Goal: Task Accomplishment & Management: Complete application form

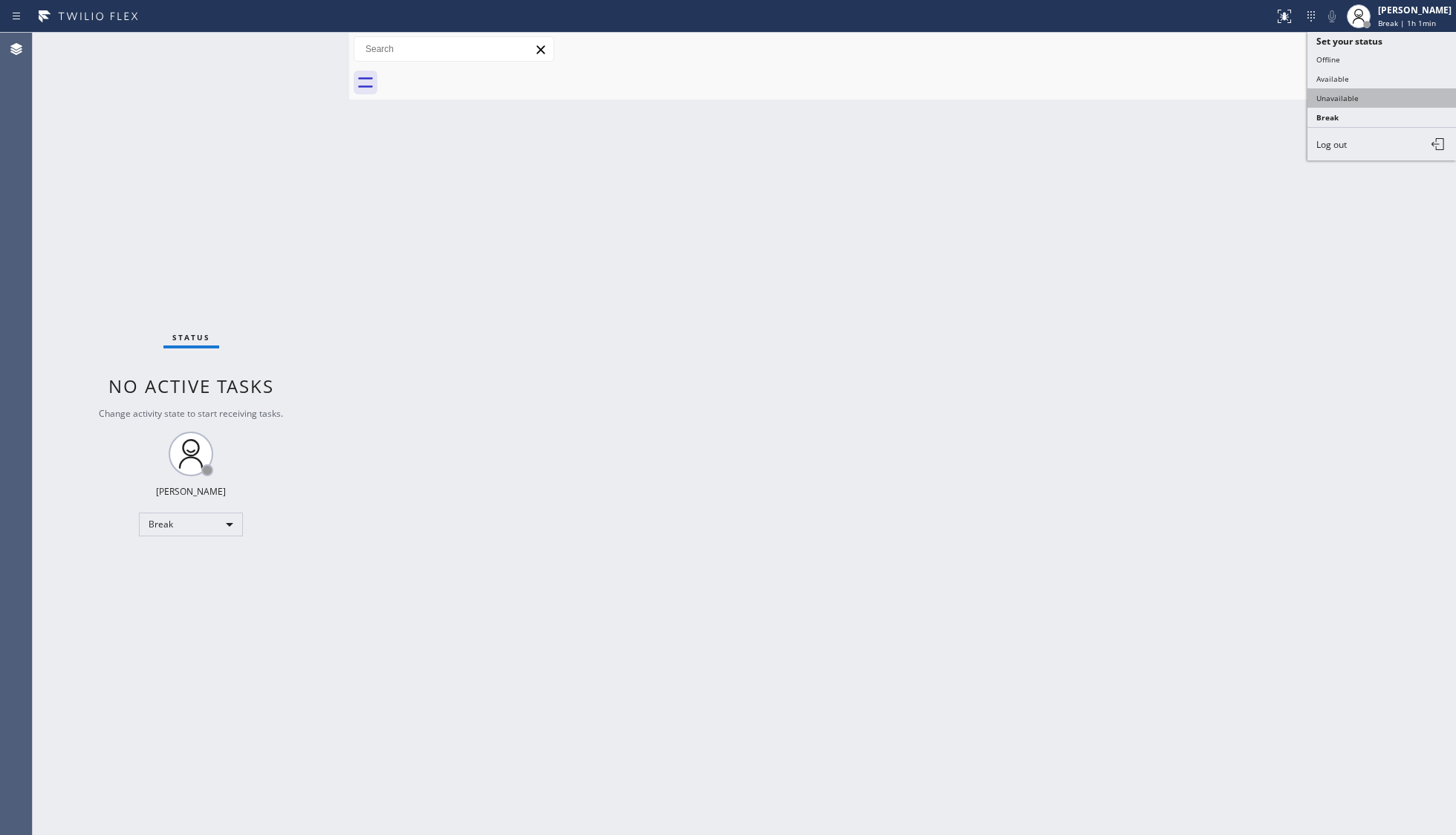
click at [1370, 90] on button "Unavailable" at bounding box center [1381, 98] width 148 height 19
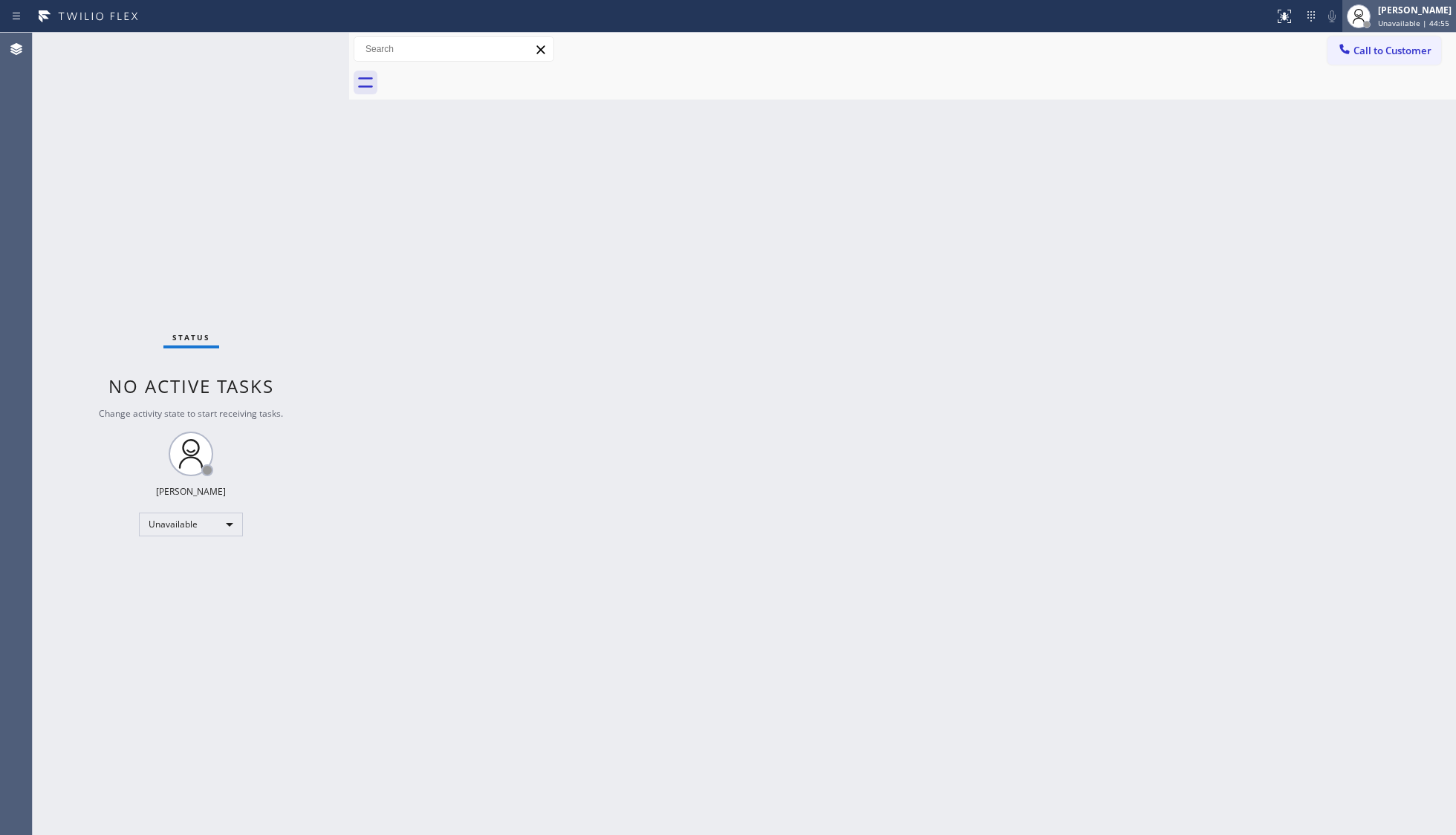
click at [1391, 24] on span "Unavailable | 44:55" at bounding box center [1413, 23] width 72 height 10
click at [1353, 81] on button "Available" at bounding box center [1381, 79] width 148 height 19
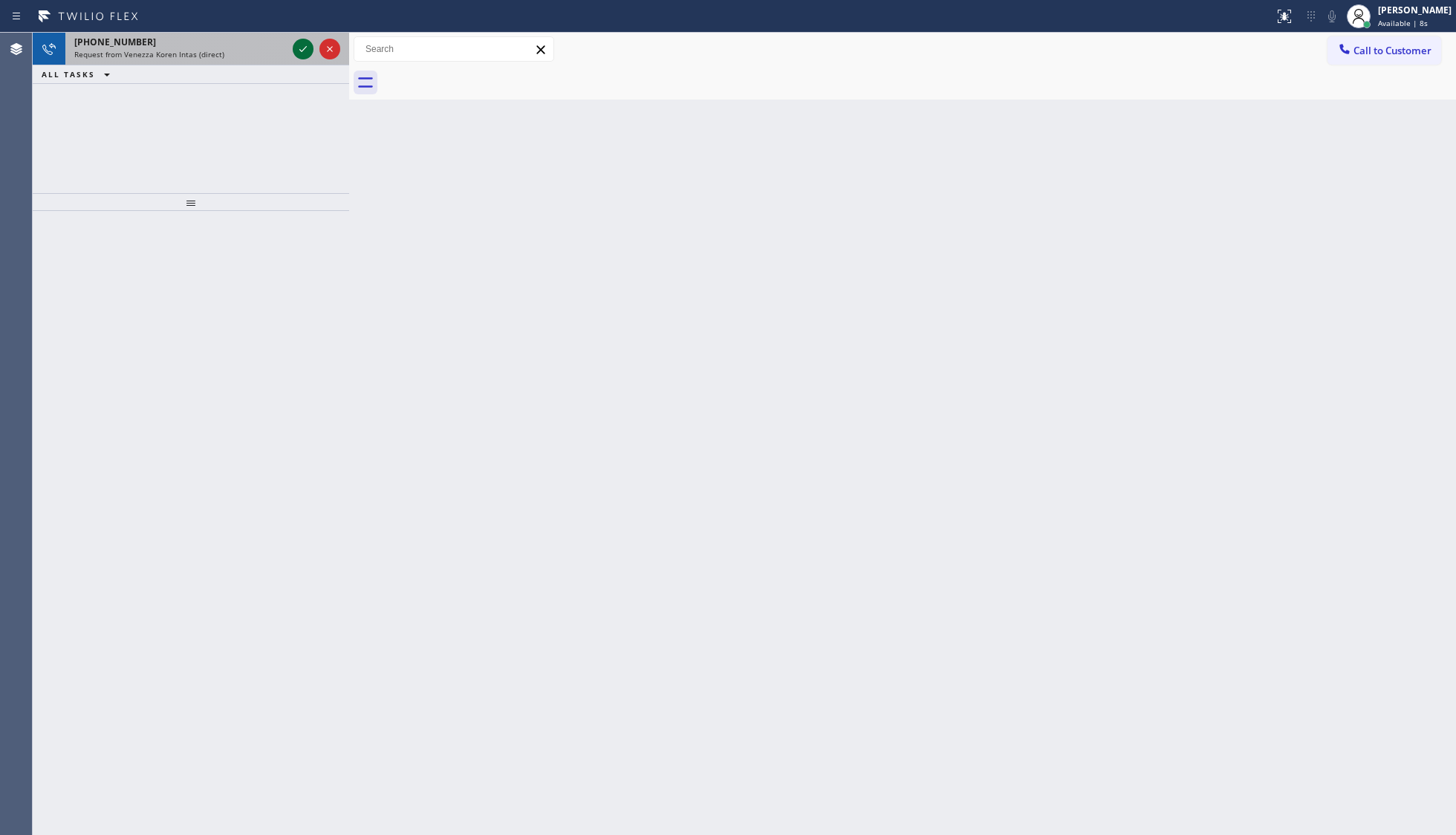
click at [307, 48] on icon at bounding box center [303, 49] width 18 height 18
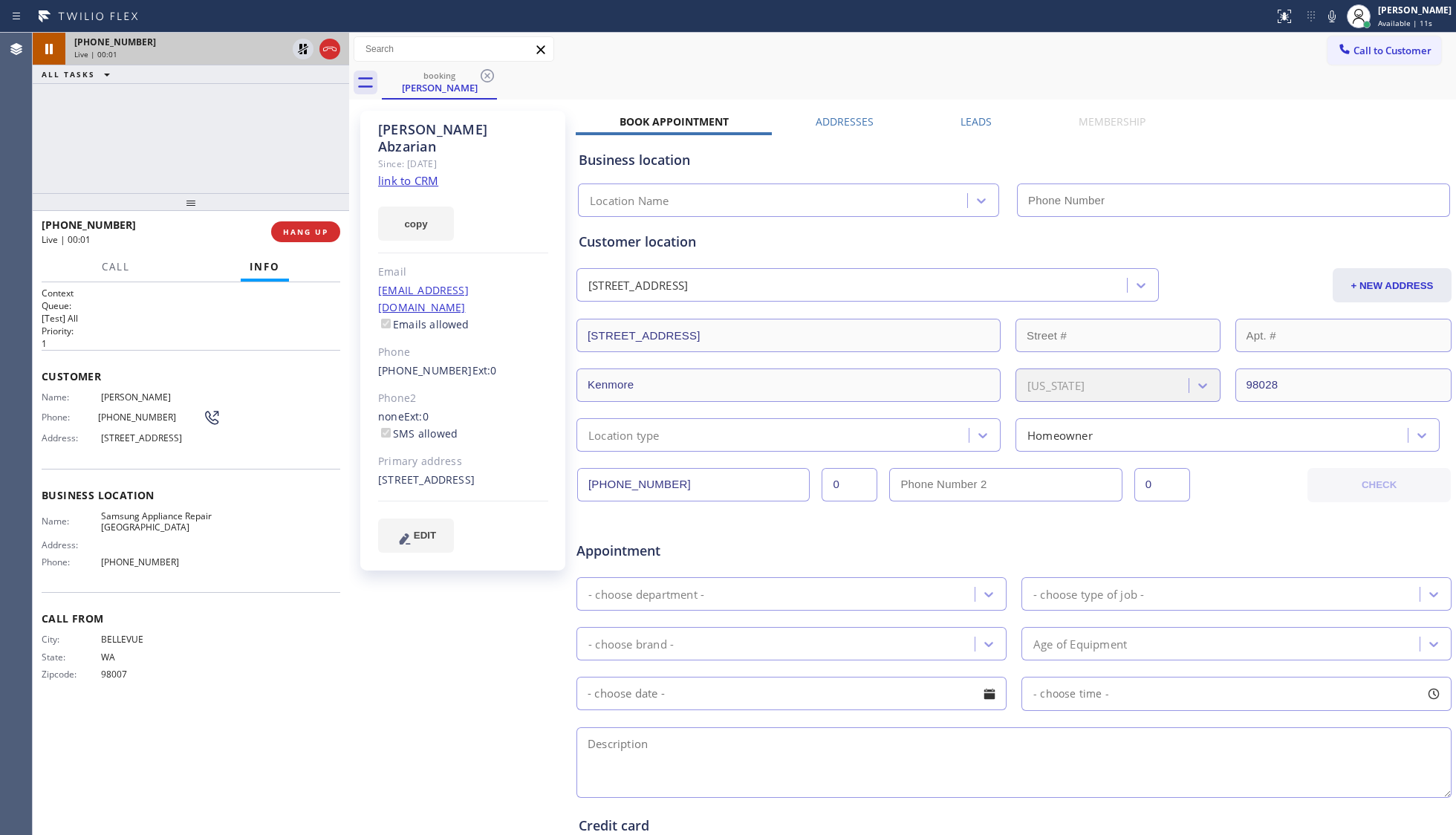
type input "[PHONE_NUMBER]"
click at [684, 66] on div "booking [PERSON_NAME]" at bounding box center [919, 83] width 1074 height 34
click at [244, 97] on div "[PHONE_NUMBER] Live | 00:48 ALL TASKS ALL TASKS ACTIVE TASKS TASKS IN WRAP UP" at bounding box center [191, 113] width 316 height 160
click at [316, 232] on span "HANG UP" at bounding box center [305, 231] width 45 height 10
click at [262, 129] on div "[PHONE_NUMBER] Live | 00:50 ALL TASKS ALL TASKS ACTIVE TASKS TASKS IN WRAP UP" at bounding box center [191, 113] width 316 height 160
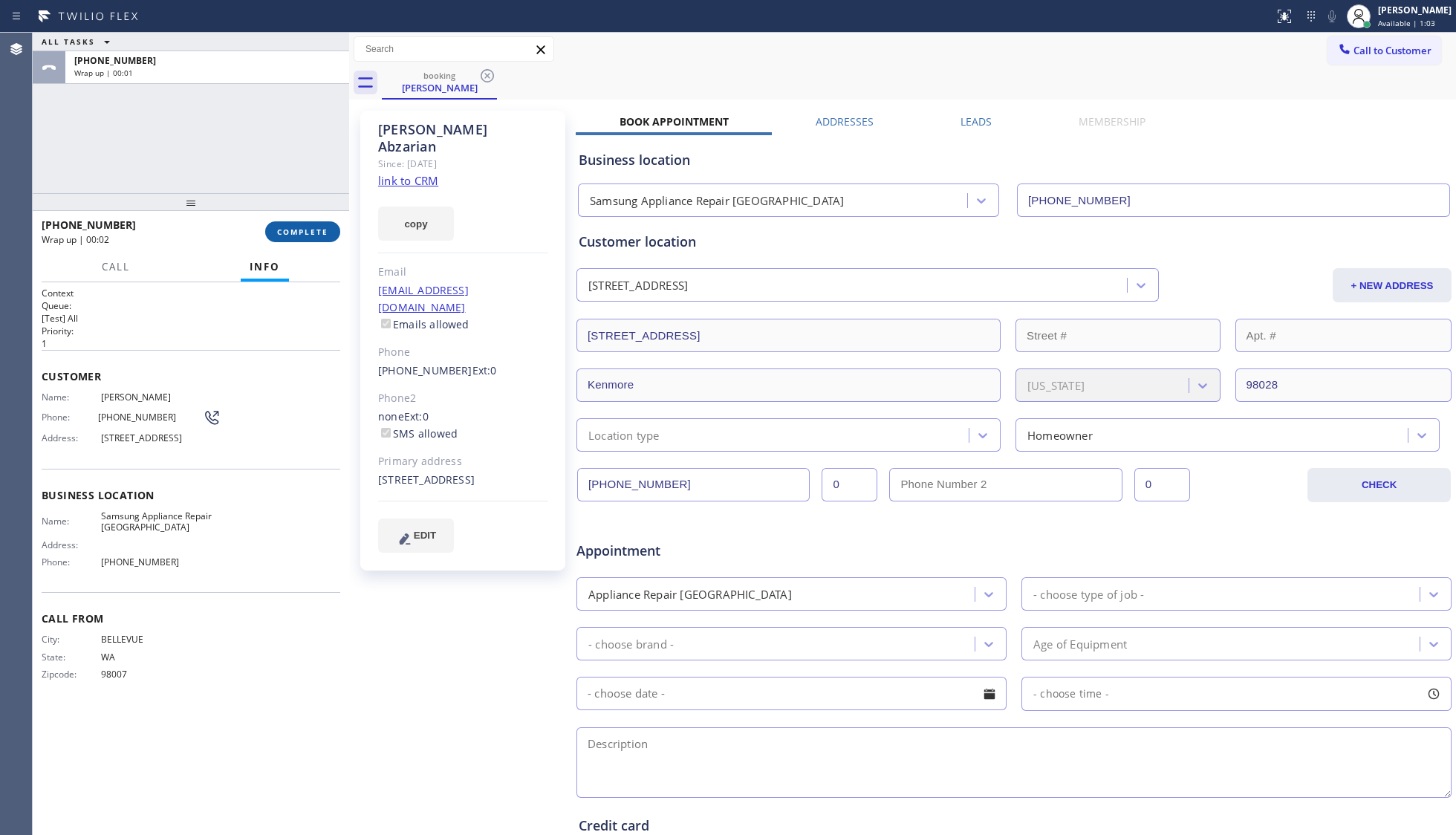
click at [322, 225] on button "COMPLETE" at bounding box center [302, 232] width 75 height 21
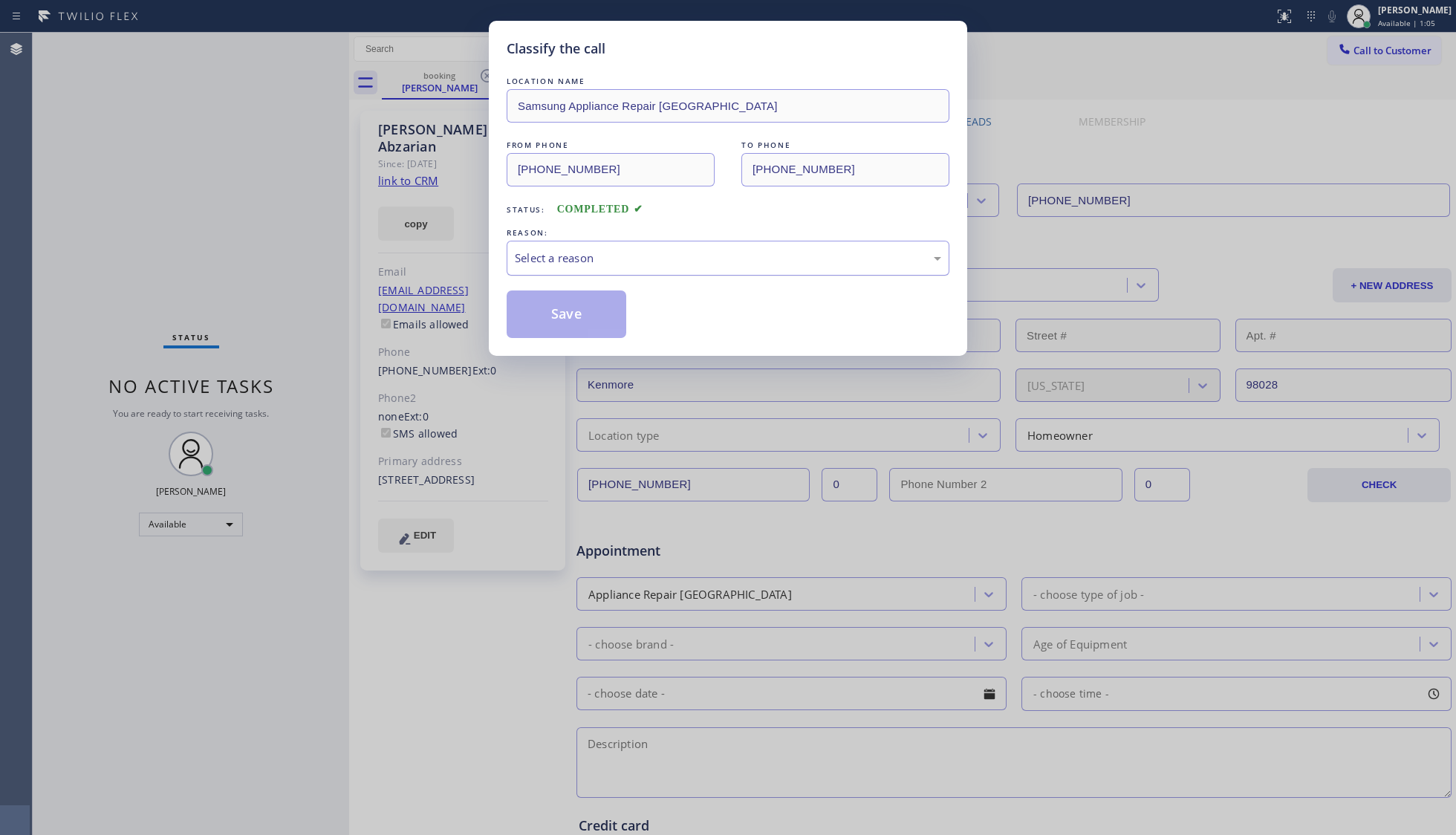
click at [595, 256] on div "Select a reason" at bounding box center [727, 258] width 426 height 17
click at [569, 316] on button "Save" at bounding box center [566, 314] width 119 height 48
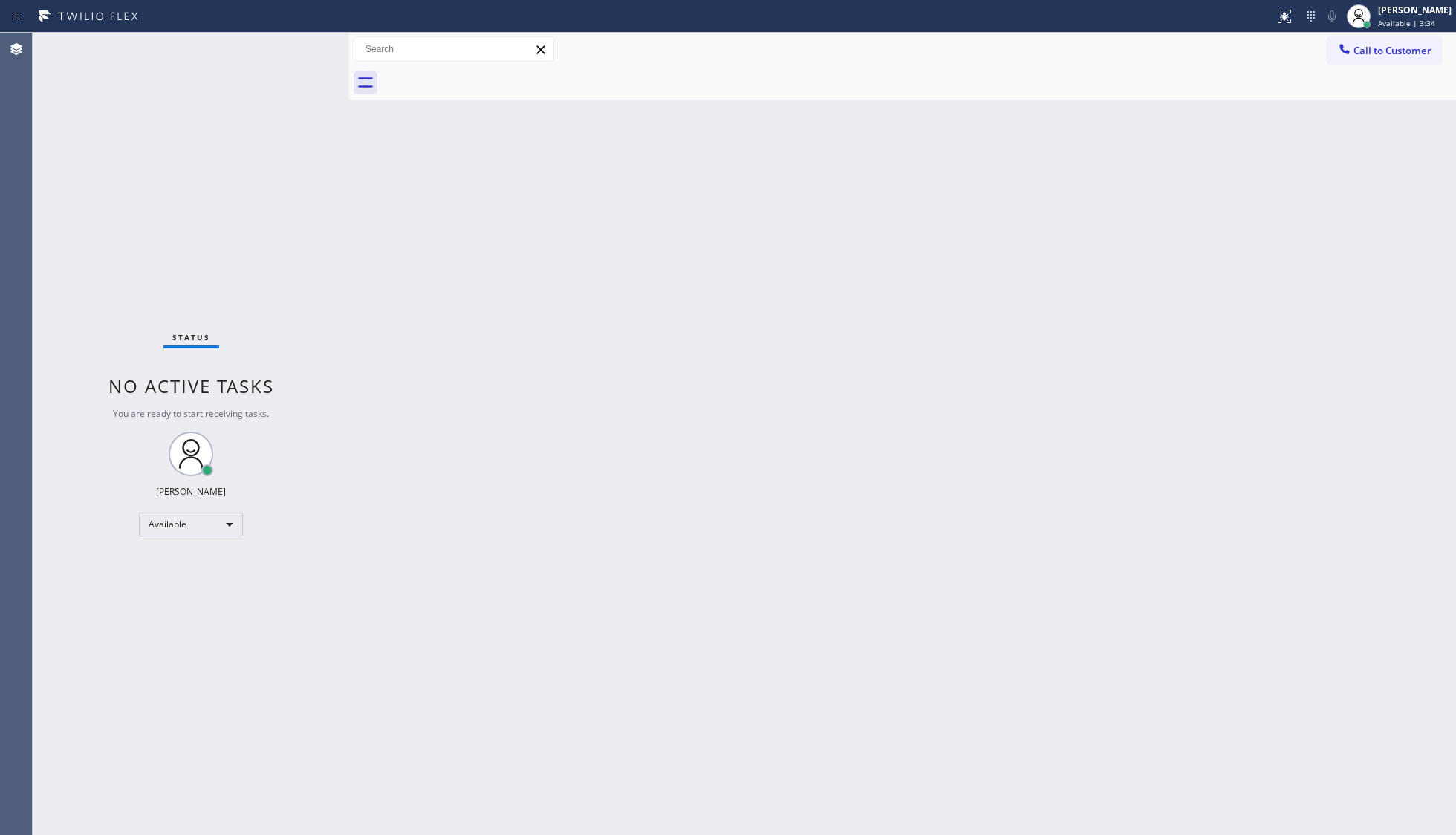
click at [966, 224] on div "Back to Dashboard Change Sender ID Customers Technicians Select a contact Outbo…" at bounding box center [902, 434] width 1106 height 802
click at [1438, 24] on div "Available | 3:43" at bounding box center [1414, 23] width 73 height 10
click at [1346, 90] on button "Unavailable" at bounding box center [1381, 98] width 148 height 19
drag, startPoint x: 1374, startPoint y: 67, endPoint x: 1330, endPoint y: 668, distance: 602.6
click at [1321, 666] on div "Back to Dashboard Change Sender ID Customers Technicians Select a contact Outbo…" at bounding box center [902, 434] width 1106 height 802
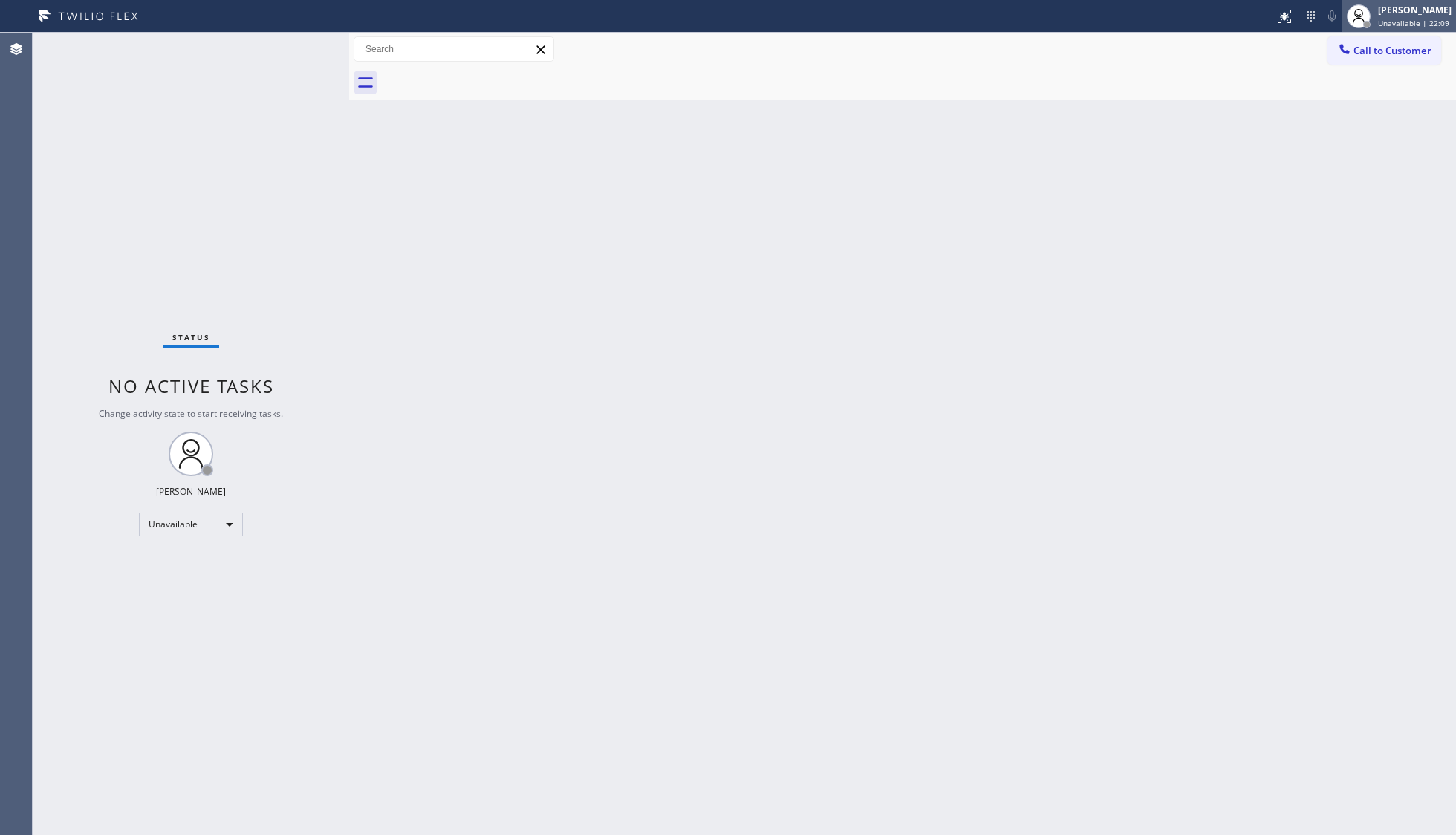
click at [1398, 15] on div "[PERSON_NAME] Unavailable | 22:09" at bounding box center [1415, 16] width 81 height 26
click at [1330, 72] on button "Available" at bounding box center [1381, 79] width 148 height 19
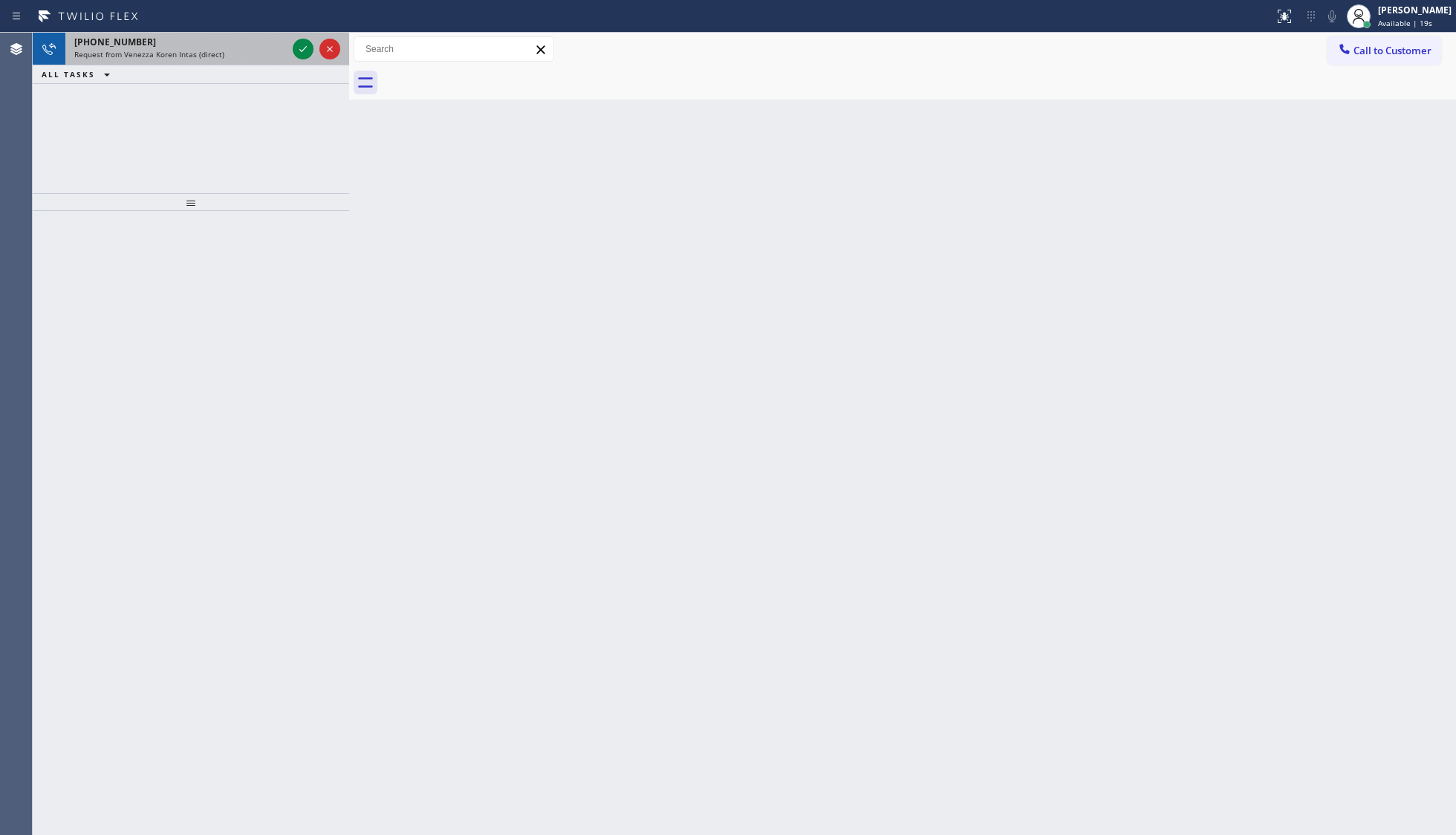
drag, startPoint x: 206, startPoint y: 244, endPoint x: 299, endPoint y: 36, distance: 227.8
click at [299, 36] on div at bounding box center [316, 49] width 53 height 33
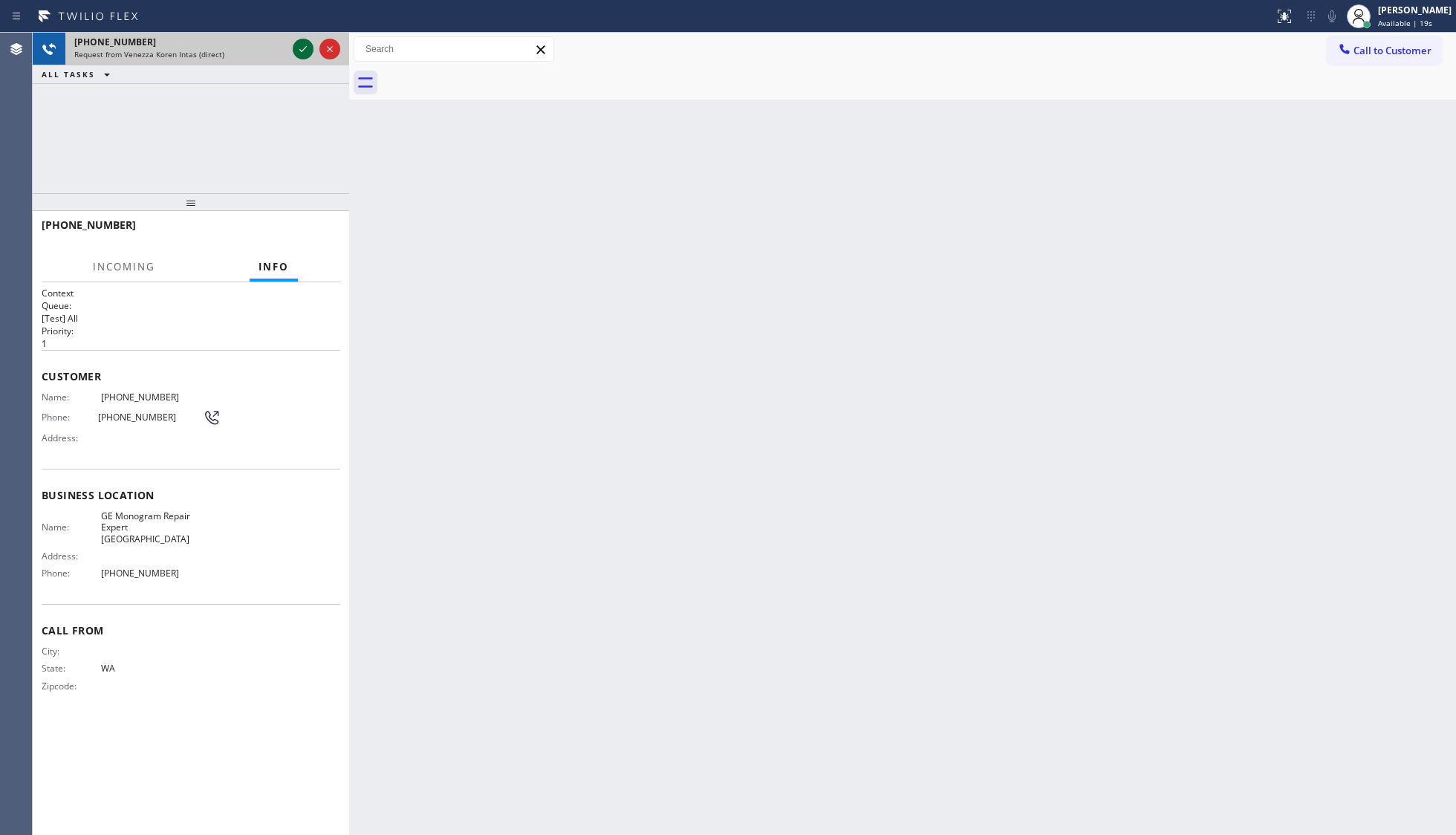
click at [304, 52] on icon at bounding box center [303, 49] width 18 height 18
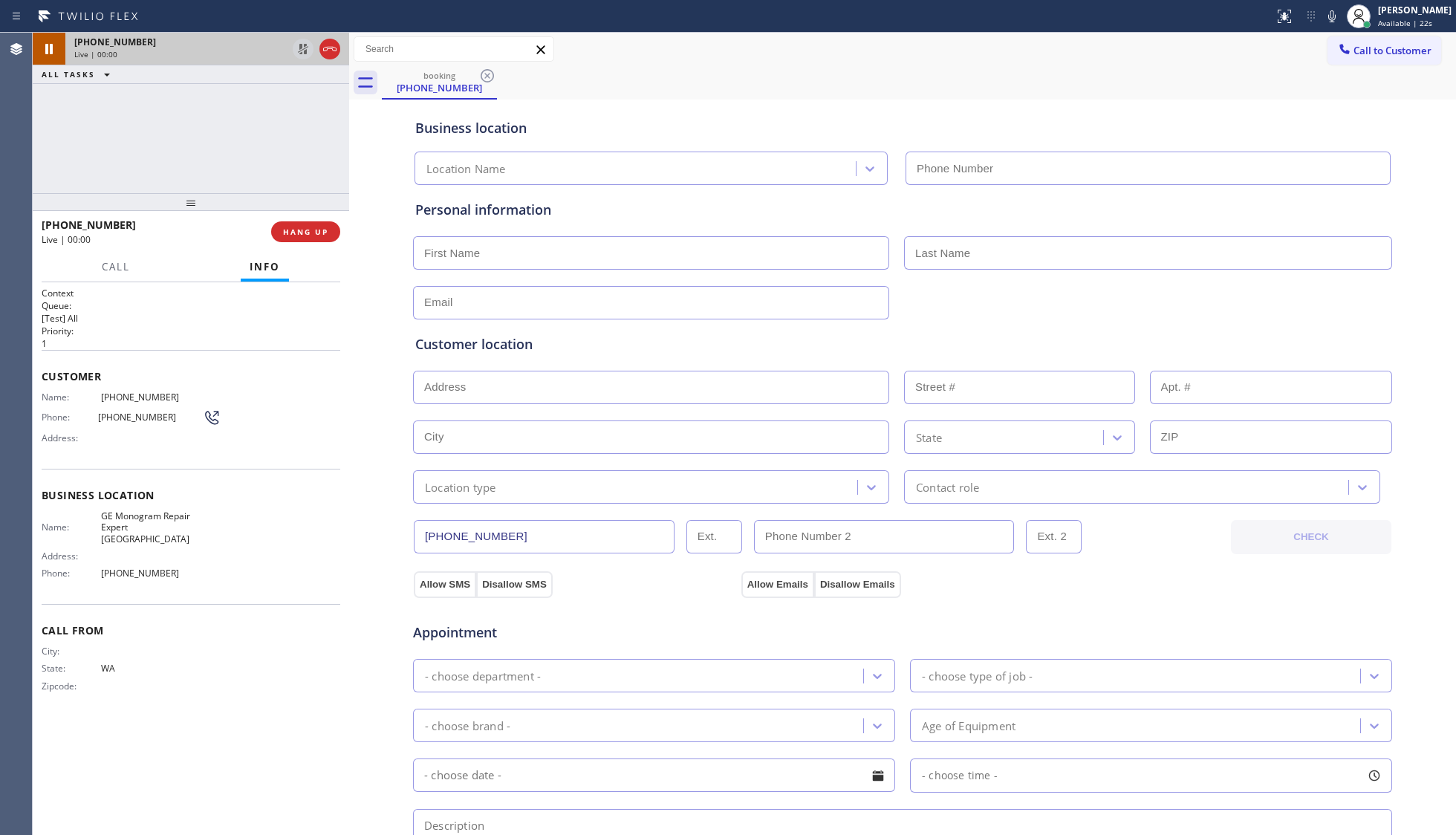
type input "[PHONE_NUMBER]"
drag, startPoint x: 940, startPoint y: 339, endPoint x: 954, endPoint y: 339, distance: 14.0
click at [940, 339] on div "Customer location" at bounding box center [903, 344] width 974 height 20
click at [149, 568] on span "[PHONE_NUMBER]" at bounding box center [156, 573] width 111 height 11
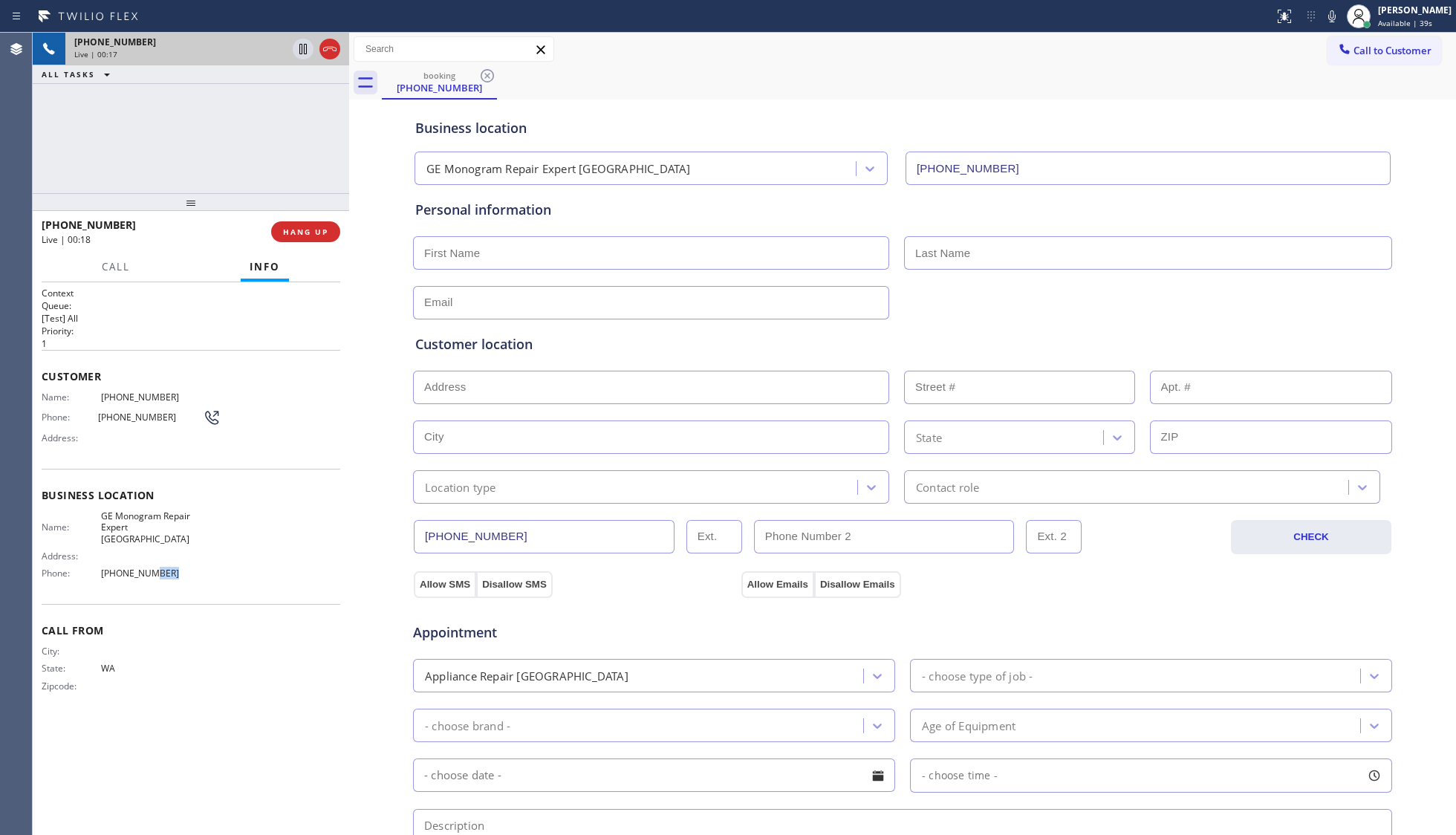
click at [155, 568] on span "[PHONE_NUMBER]" at bounding box center [156, 573] width 111 height 11
click at [1333, 23] on icon at bounding box center [1332, 16] width 18 height 18
click at [1332, 24] on icon at bounding box center [1332, 16] width 18 height 18
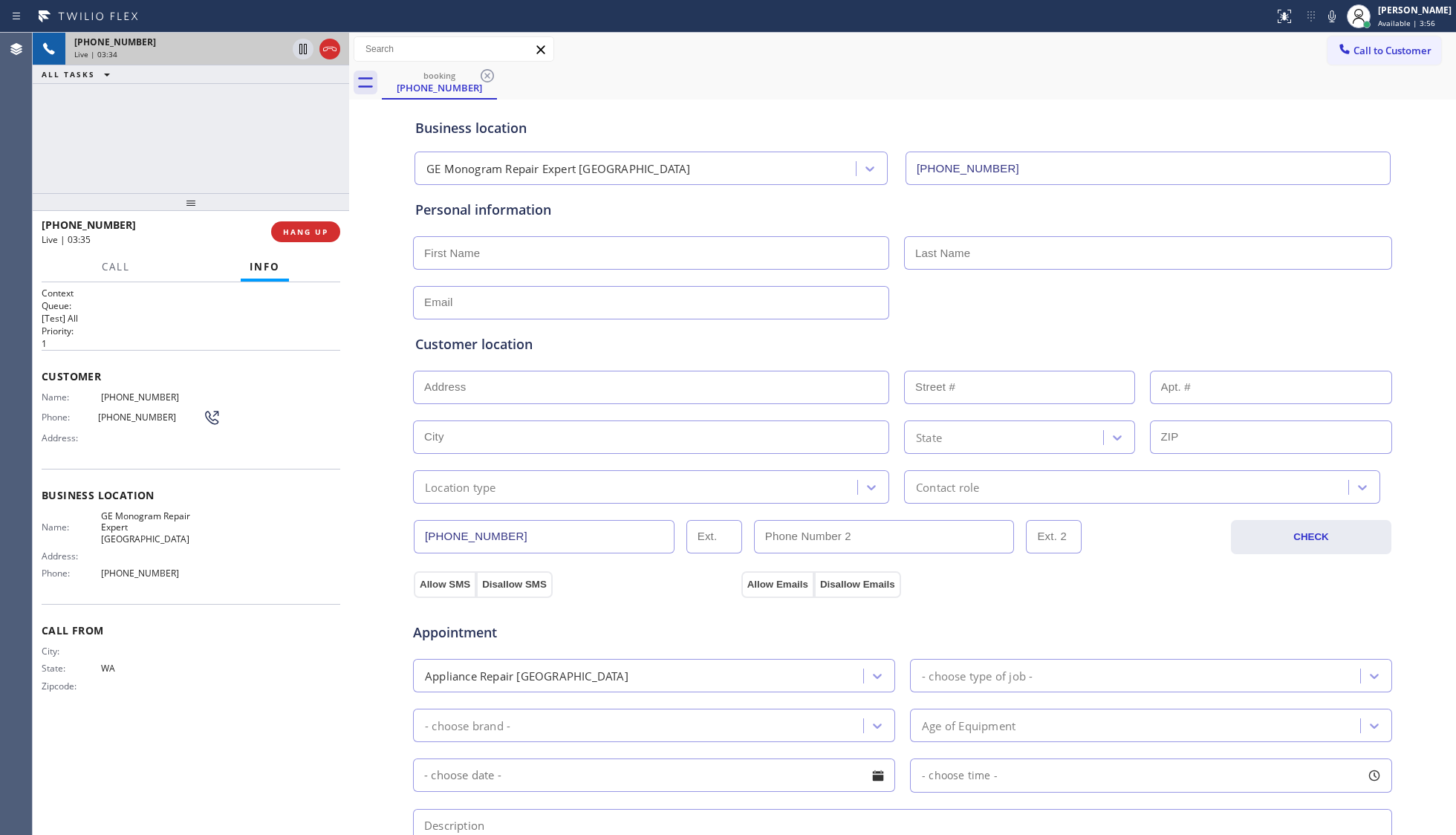
drag, startPoint x: 1364, startPoint y: 146, endPoint x: 1319, endPoint y: 122, distance: 51.0
click at [1104, 81] on div "booking [PHONE_NUMBER]" at bounding box center [919, 83] width 1074 height 34
click at [1160, 226] on div "Personal information" at bounding box center [903, 259] width 974 height 119
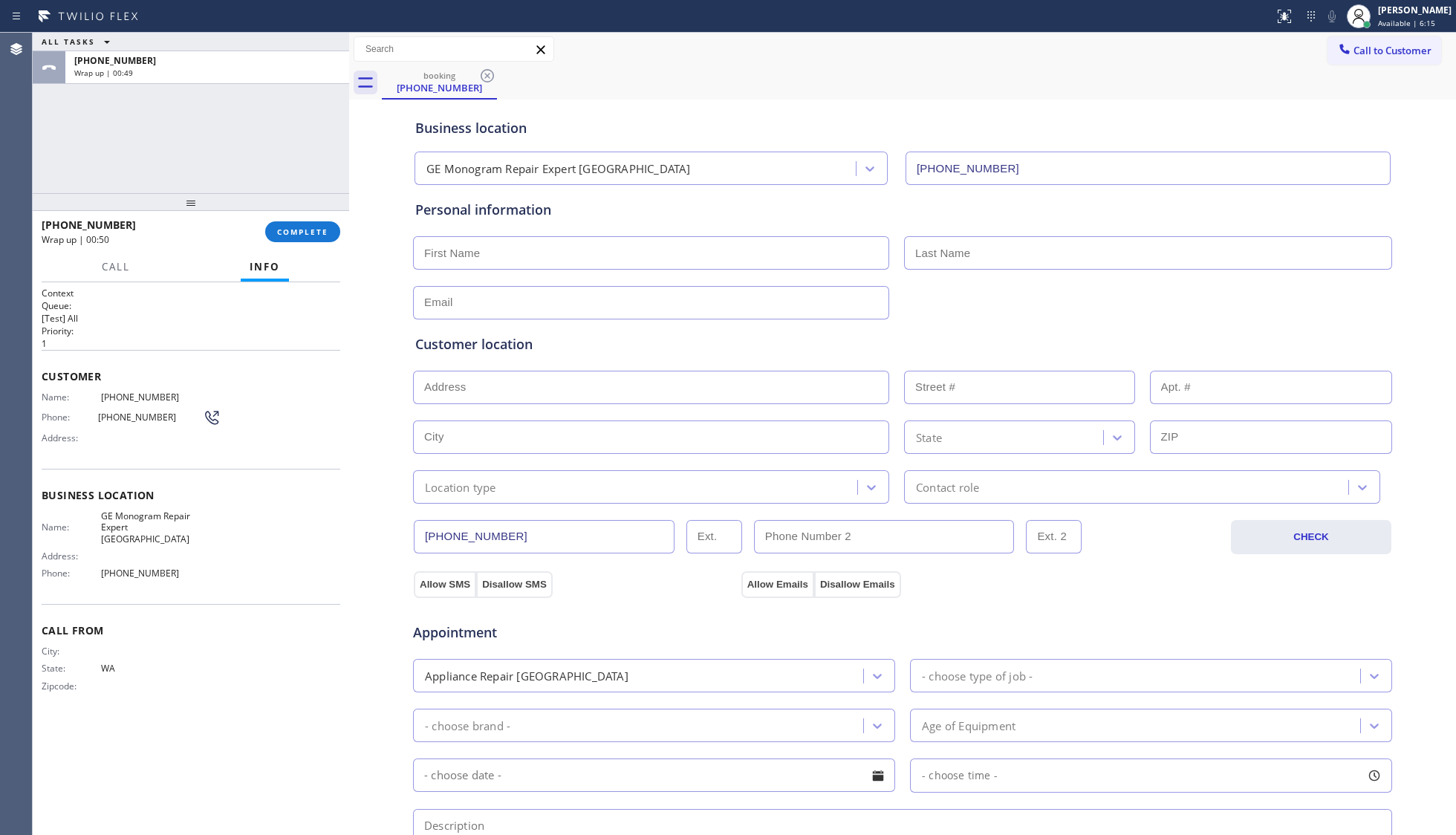
drag, startPoint x: 441, startPoint y: 235, endPoint x: 456, endPoint y: 250, distance: 21.2
click at [449, 242] on div "Personal information" at bounding box center [903, 259] width 974 height 119
click at [457, 250] on input "text" at bounding box center [651, 253] width 476 height 34
paste input "[PERSON_NAME]"
type input "[PERSON_NAME]"
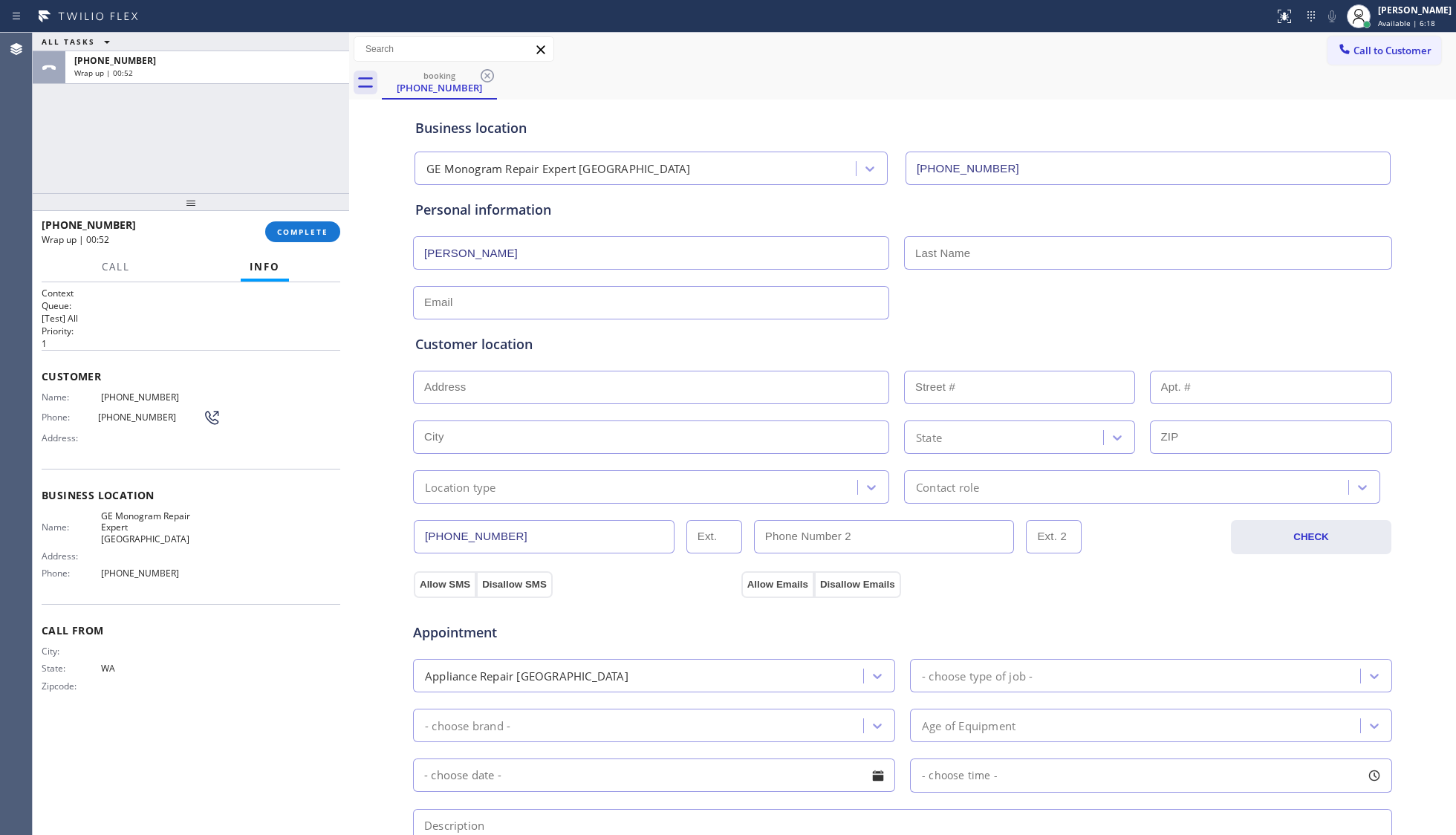
click at [958, 273] on div "Personal information [PERSON_NAME]" at bounding box center [903, 259] width 974 height 119
click at [957, 262] on input "text" at bounding box center [1148, 253] width 488 height 34
paste input "[PERSON_NAME]"
type input "[PERSON_NAME]"
click at [550, 307] on input "text" at bounding box center [651, 303] width 476 height 34
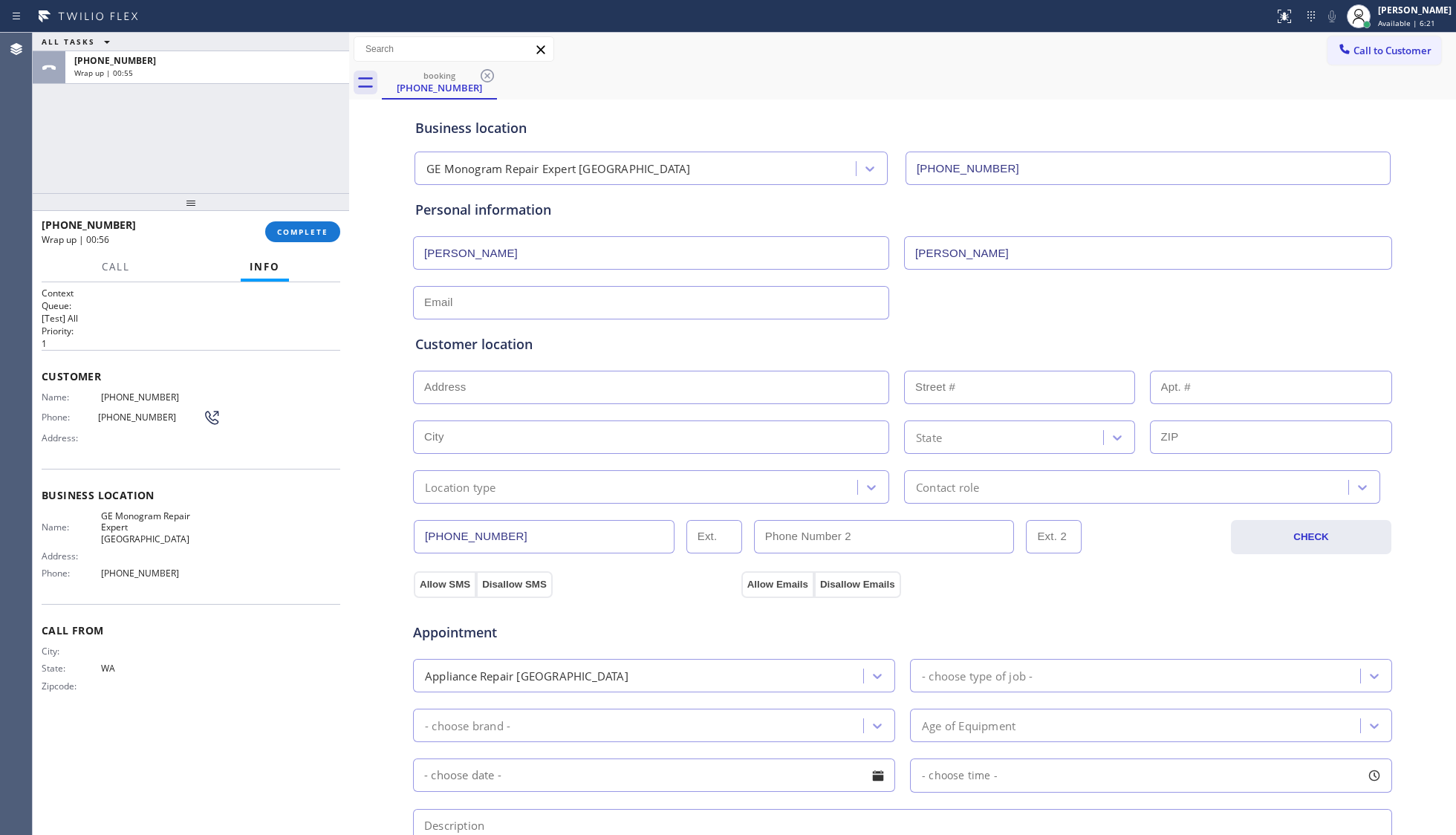
paste input "[PERSON_NAME][EMAIL_ADDRESS][PERSON_NAME][DOMAIN_NAME]"
type input "[PERSON_NAME][EMAIL_ADDRESS][PERSON_NAME][DOMAIN_NAME]"
click at [937, 351] on div "Customer location" at bounding box center [903, 344] width 974 height 20
click at [144, 527] on span "GE Monogram Repair Expert [GEOGRAPHIC_DATA]" at bounding box center [156, 527] width 111 height 34
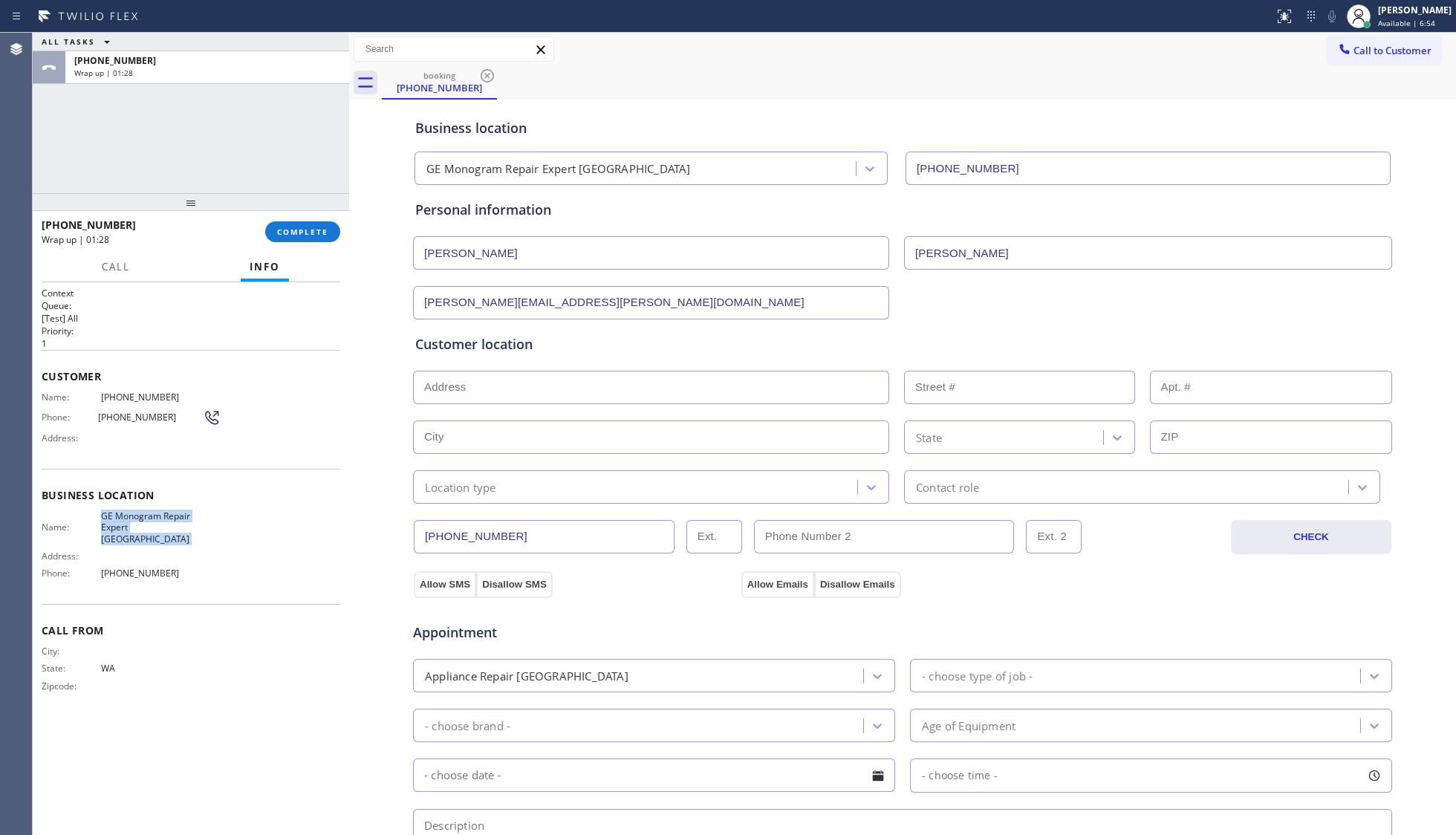
click at [144, 527] on span "GE Monogram Repair Expert [GEOGRAPHIC_DATA]" at bounding box center [156, 527] width 111 height 34
copy span "GE Monogram Repair Expert [GEOGRAPHIC_DATA]"
click at [155, 568] on span "[PHONE_NUMBER]" at bounding box center [156, 573] width 111 height 11
click at [158, 568] on span "[PHONE_NUMBER]" at bounding box center [156, 573] width 111 height 11
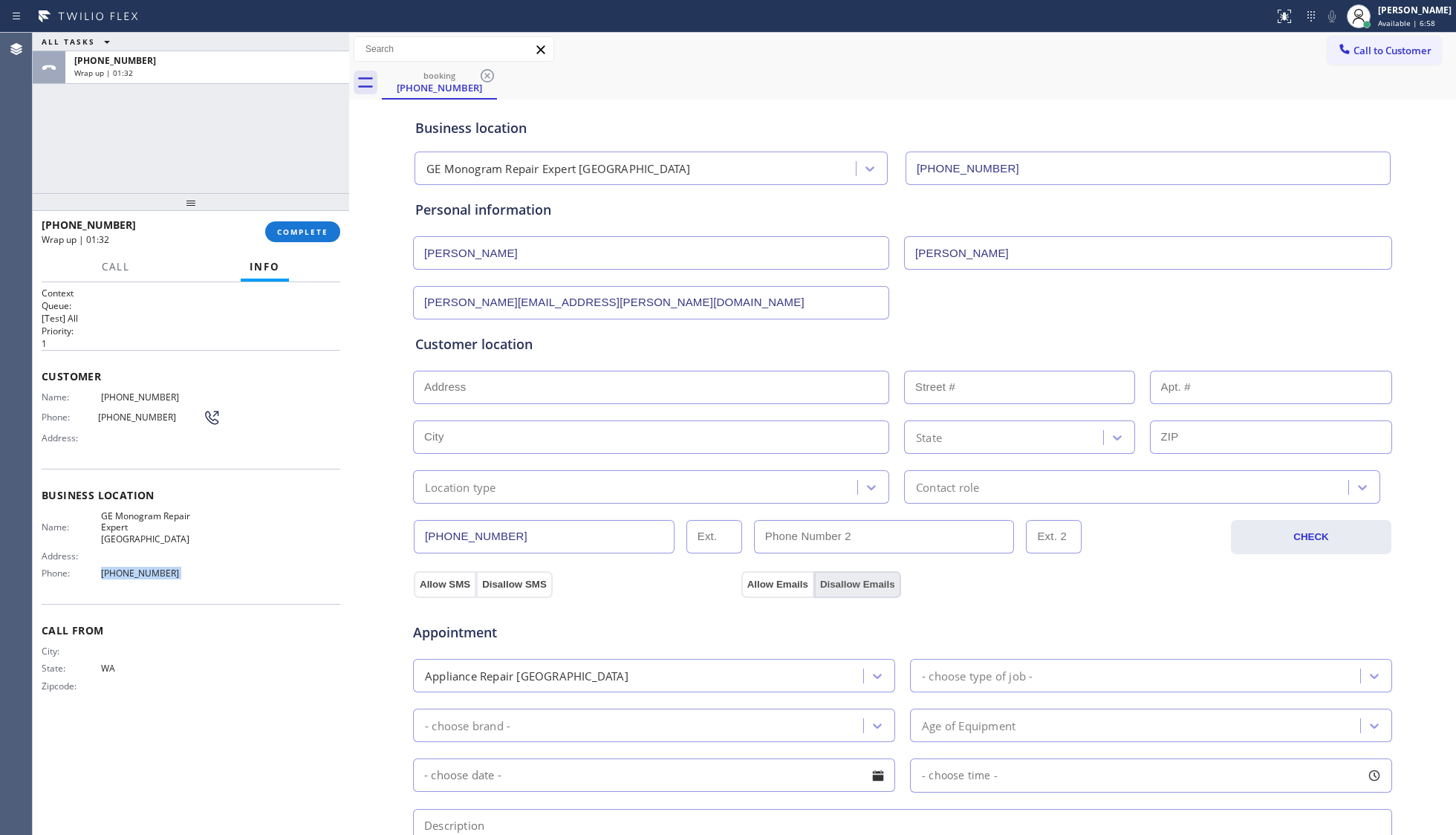
copy span "[PHONE_NUMBER]"
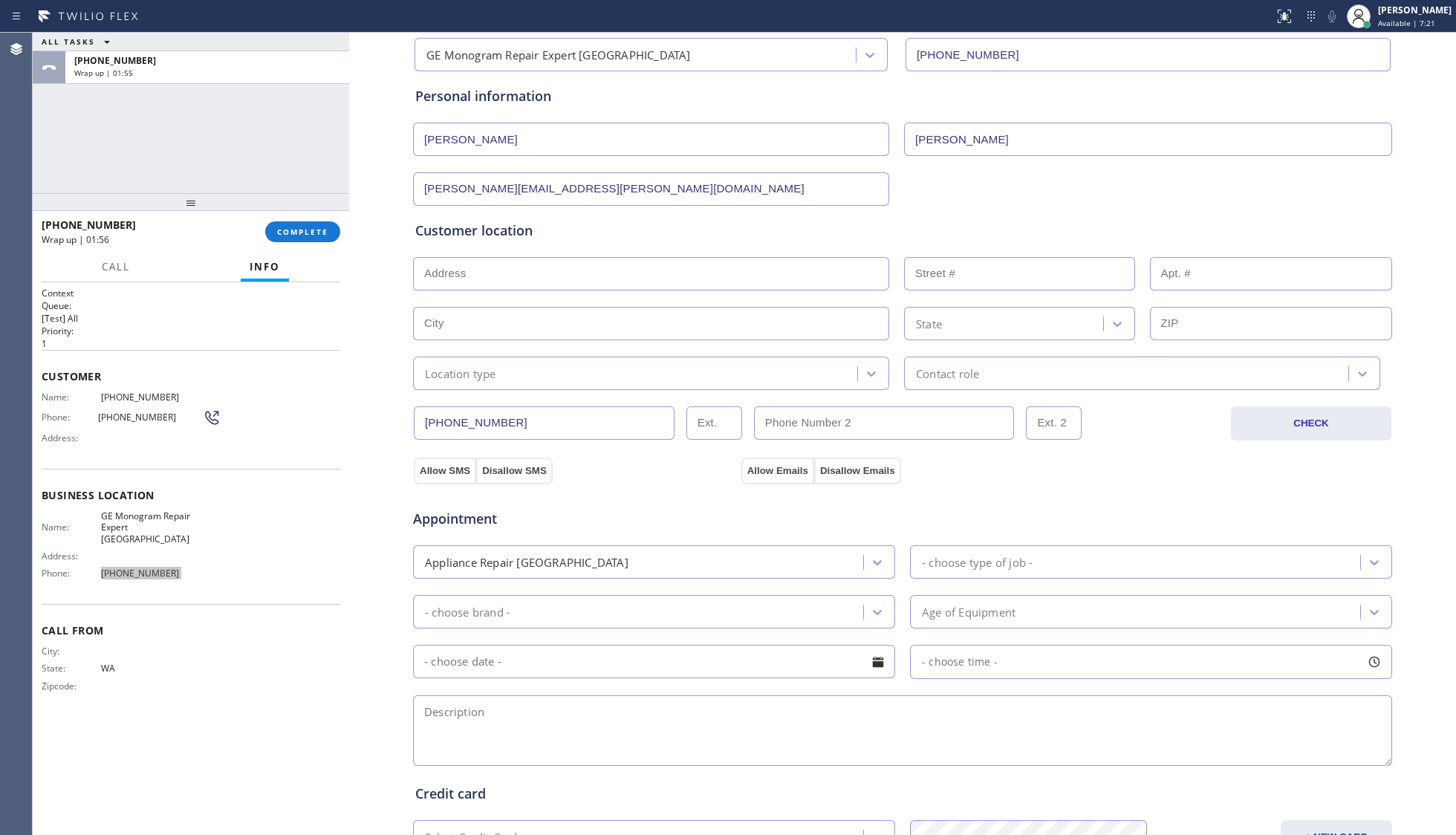
scroll to position [320, 0]
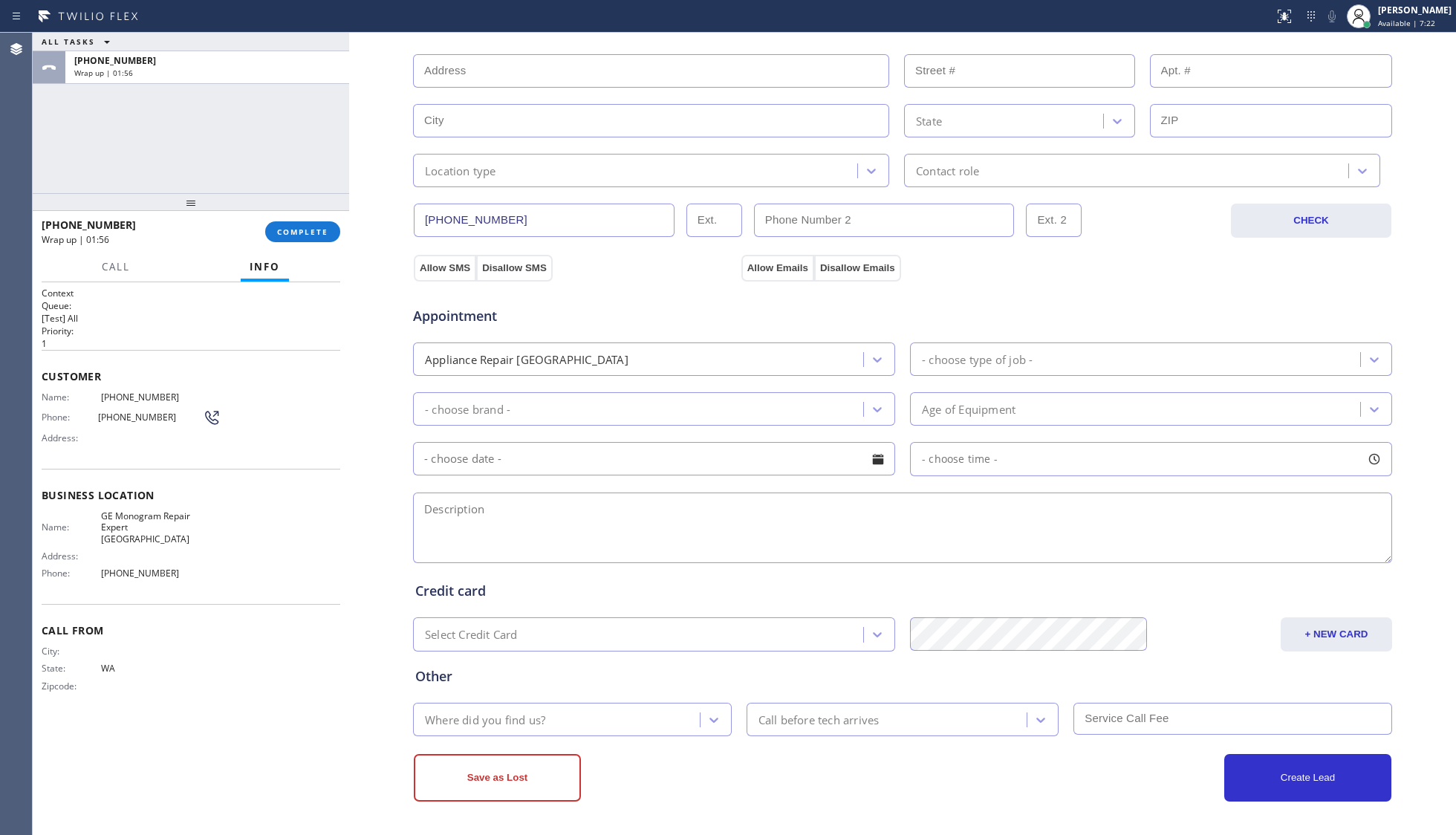
click at [721, 529] on textarea at bounding box center [903, 527] width 979 height 71
paste textarea "10-1, $50, GE monogram Cooktop, [DEMOGRAPHIC_DATA], getting lighting issues - i…"
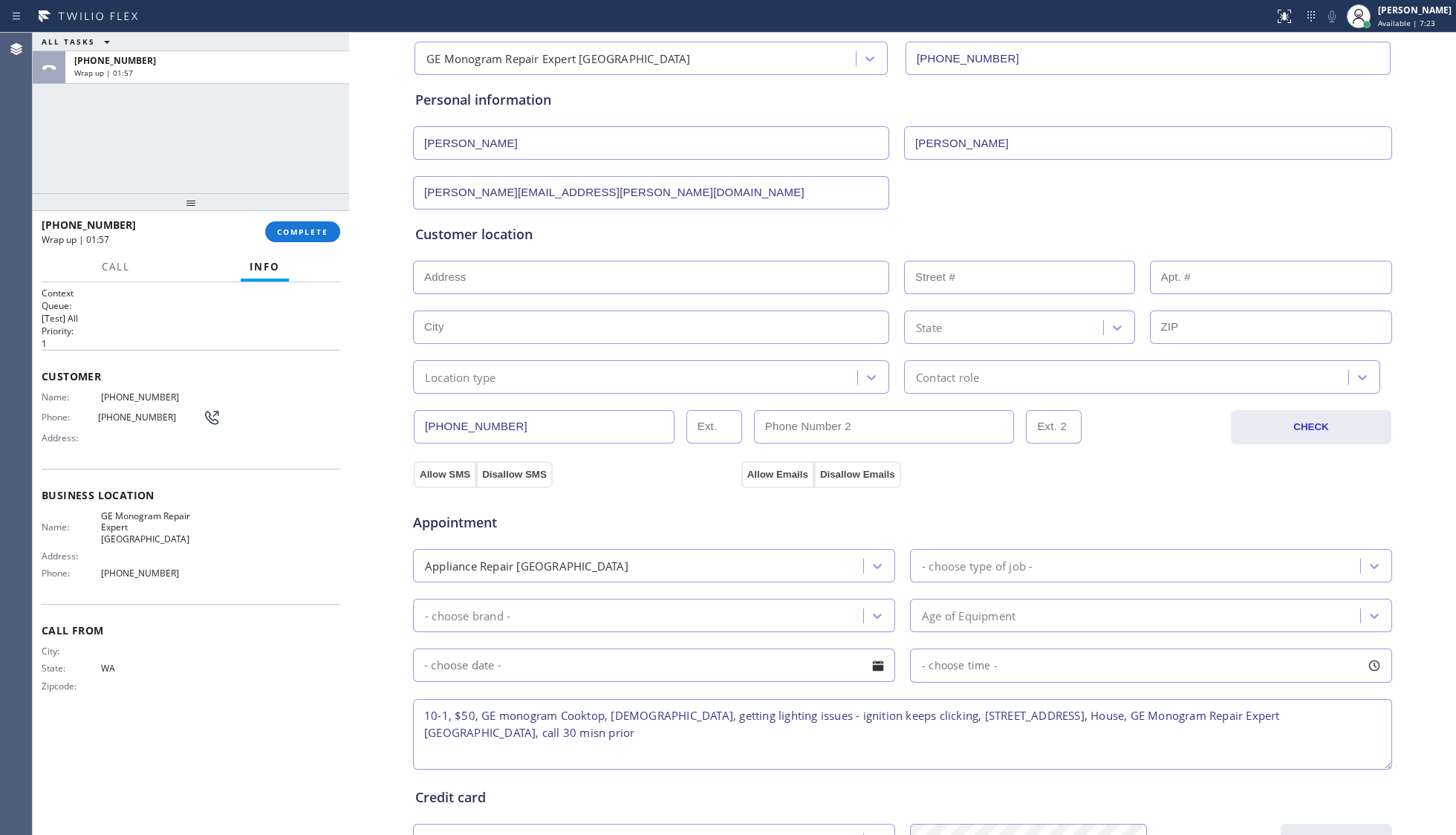
scroll to position [24, 0]
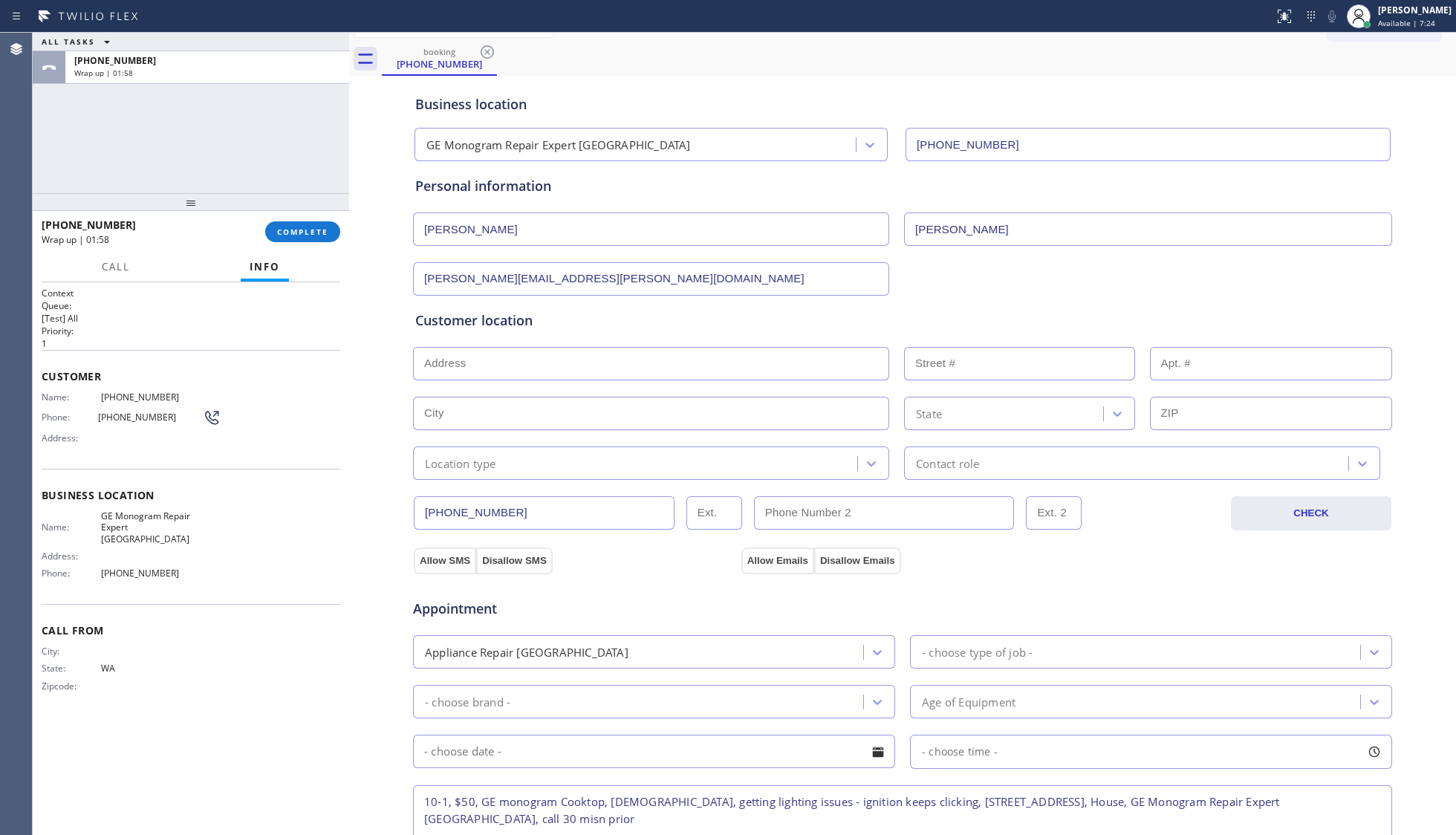
type textarea "10-1, $50, GE monogram Cooktop, [DEMOGRAPHIC_DATA], getting lighting issues - i…"
click at [468, 358] on input "text" at bounding box center [651, 364] width 476 height 34
paste input "[STREET_ADDRESS]"
type input "[STREET_ADDRESS]"
type input "7234"
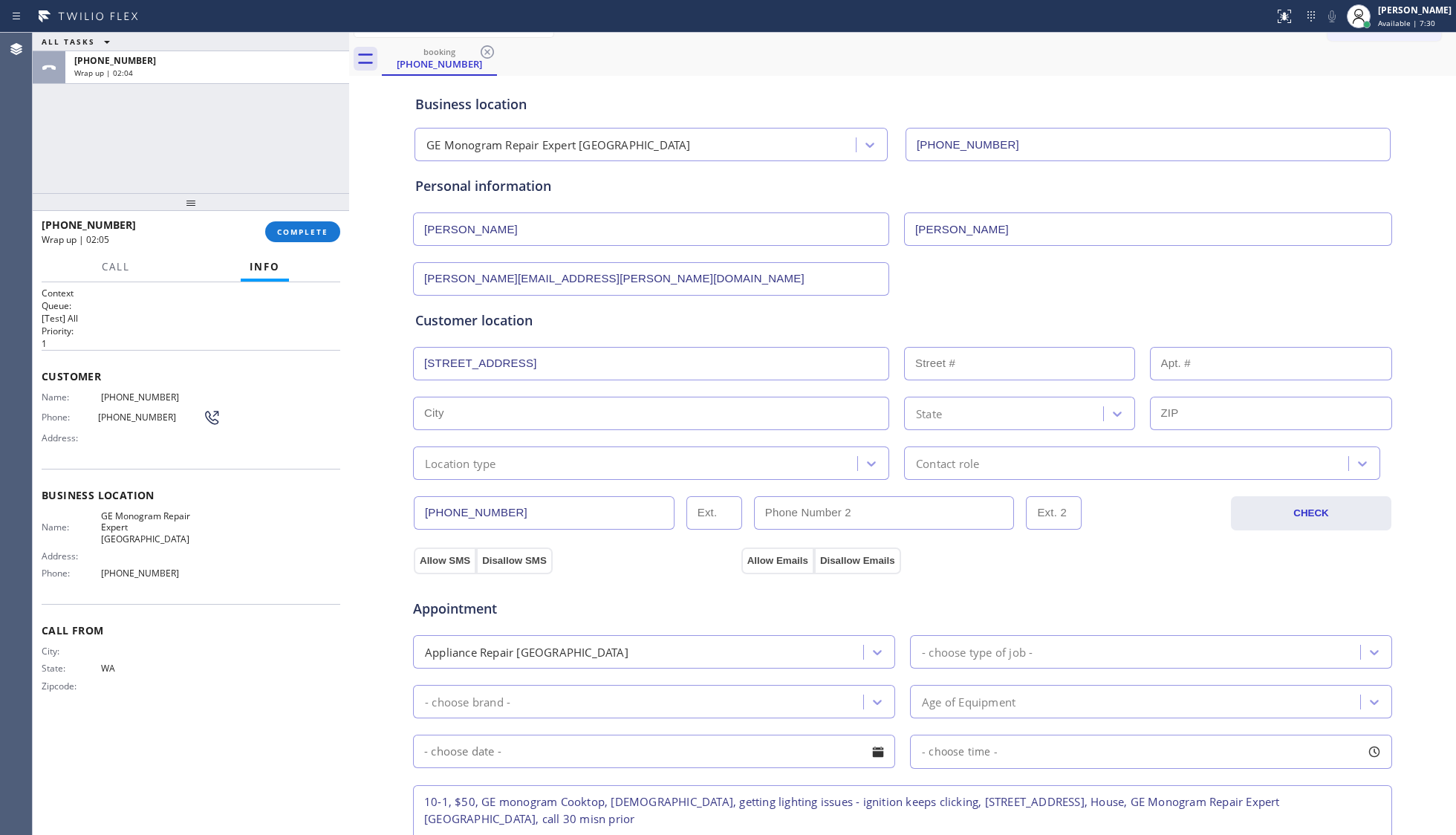
type input "Snoqualmie"
type input "98065"
click at [547, 466] on div "Location type" at bounding box center [637, 463] width 440 height 26
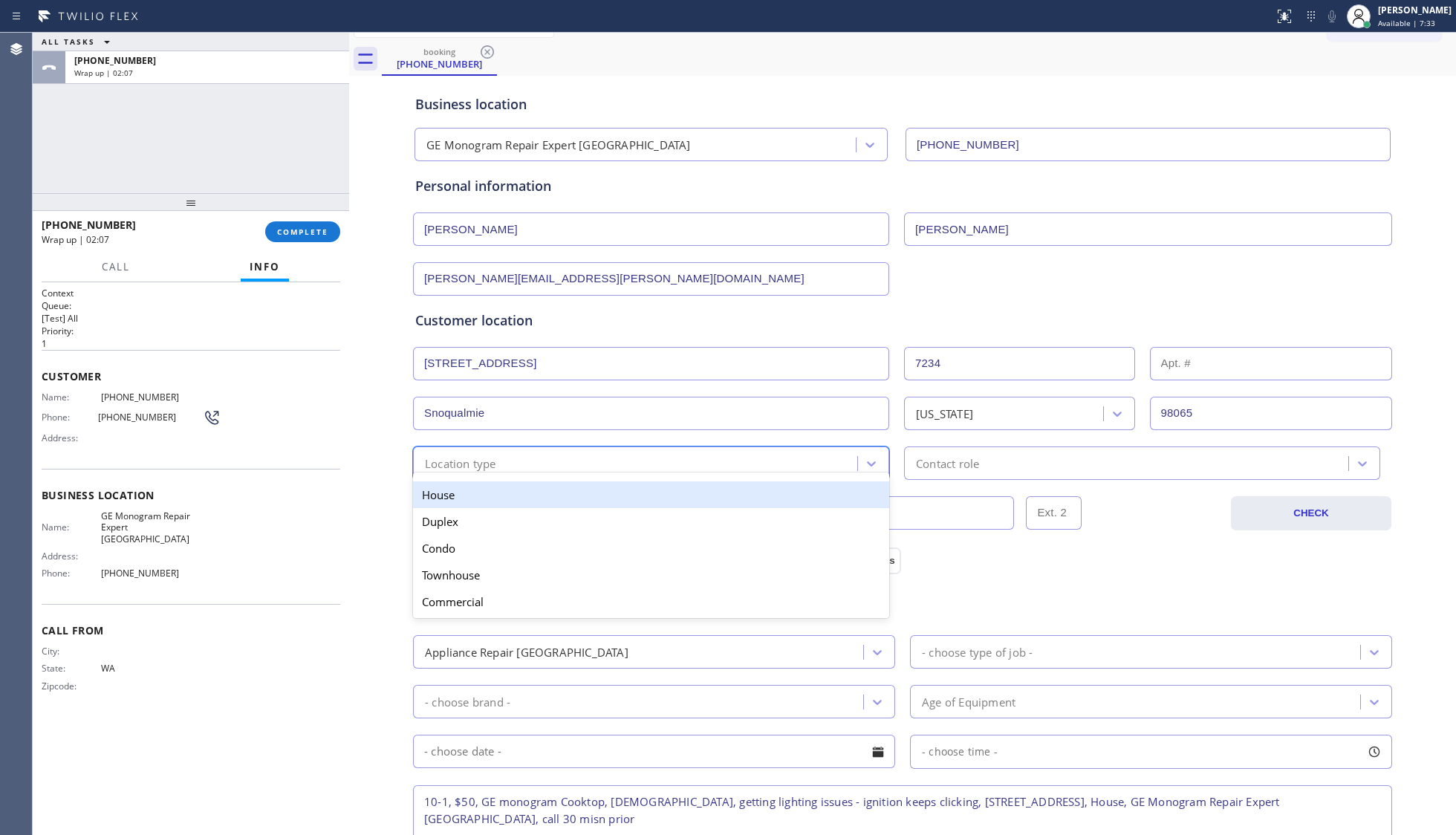
drag, startPoint x: 494, startPoint y: 506, endPoint x: 572, endPoint y: 506, distance: 78.0
click at [496, 506] on div "House" at bounding box center [651, 494] width 476 height 27
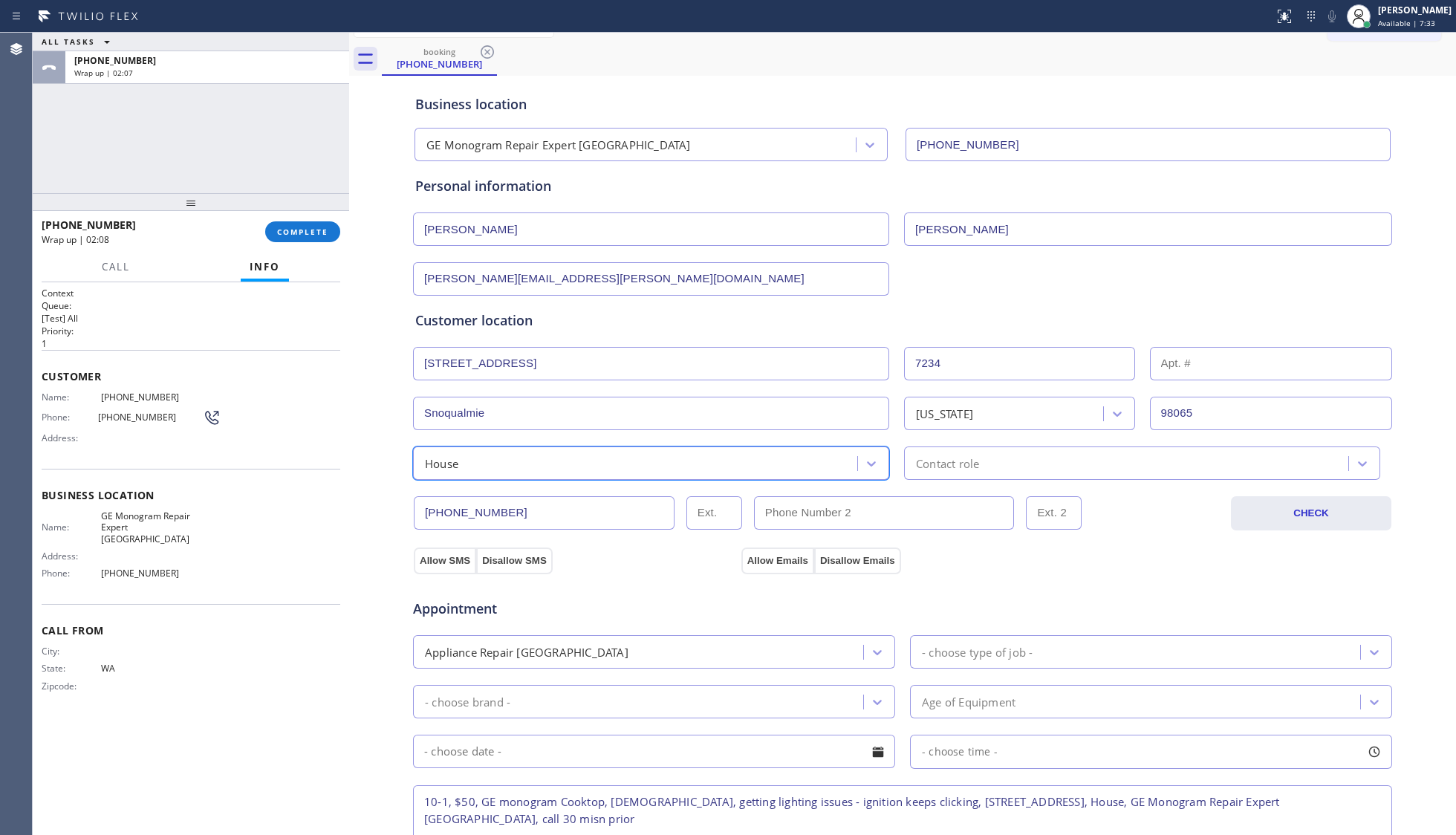
click at [937, 472] on div "Contact role" at bounding box center [947, 462] width 63 height 17
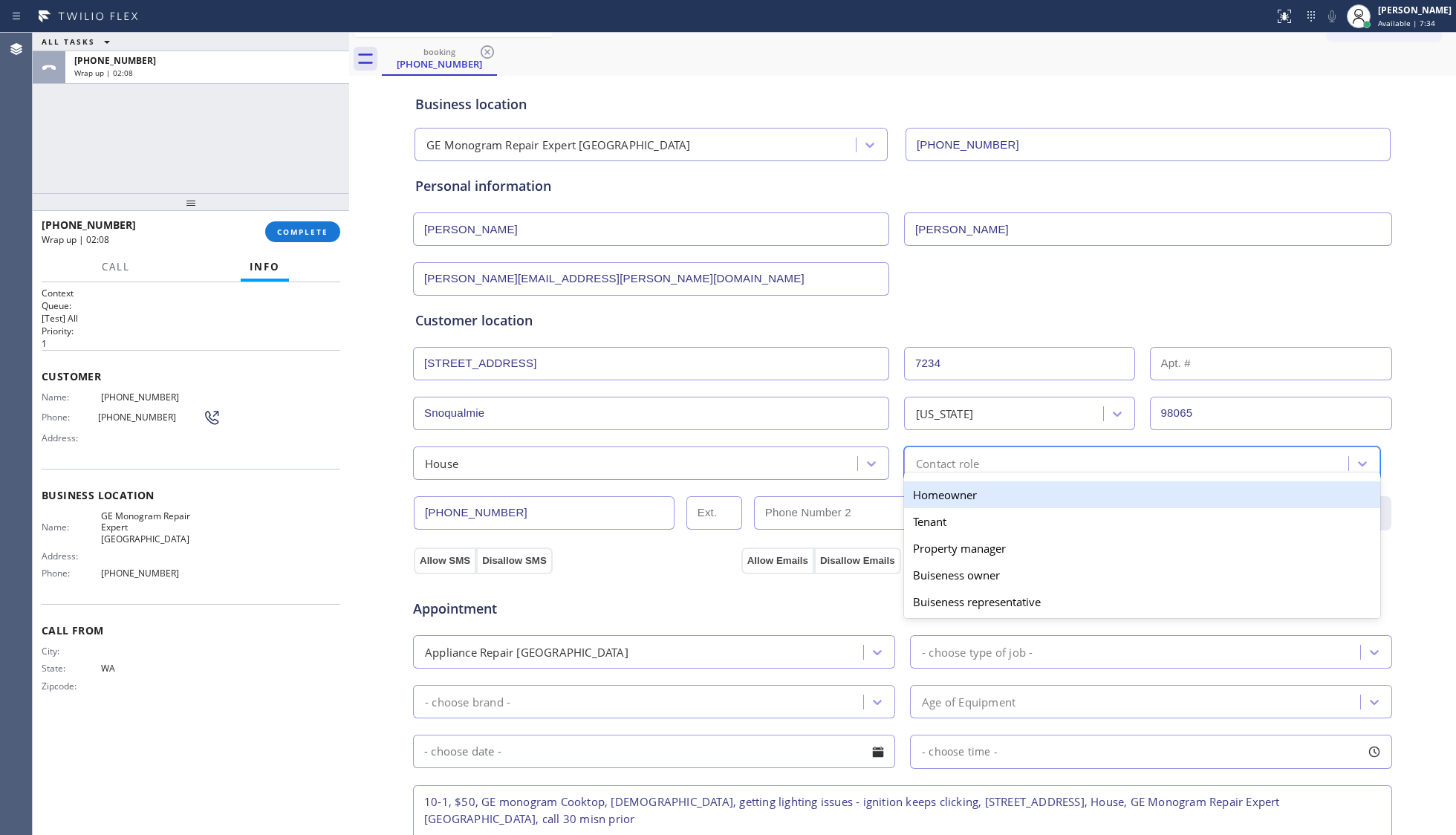
drag, startPoint x: 932, startPoint y: 508, endPoint x: 924, endPoint y: 503, distance: 9.4
click at [933, 508] on div "Homeowner" at bounding box center [1141, 494] width 476 height 27
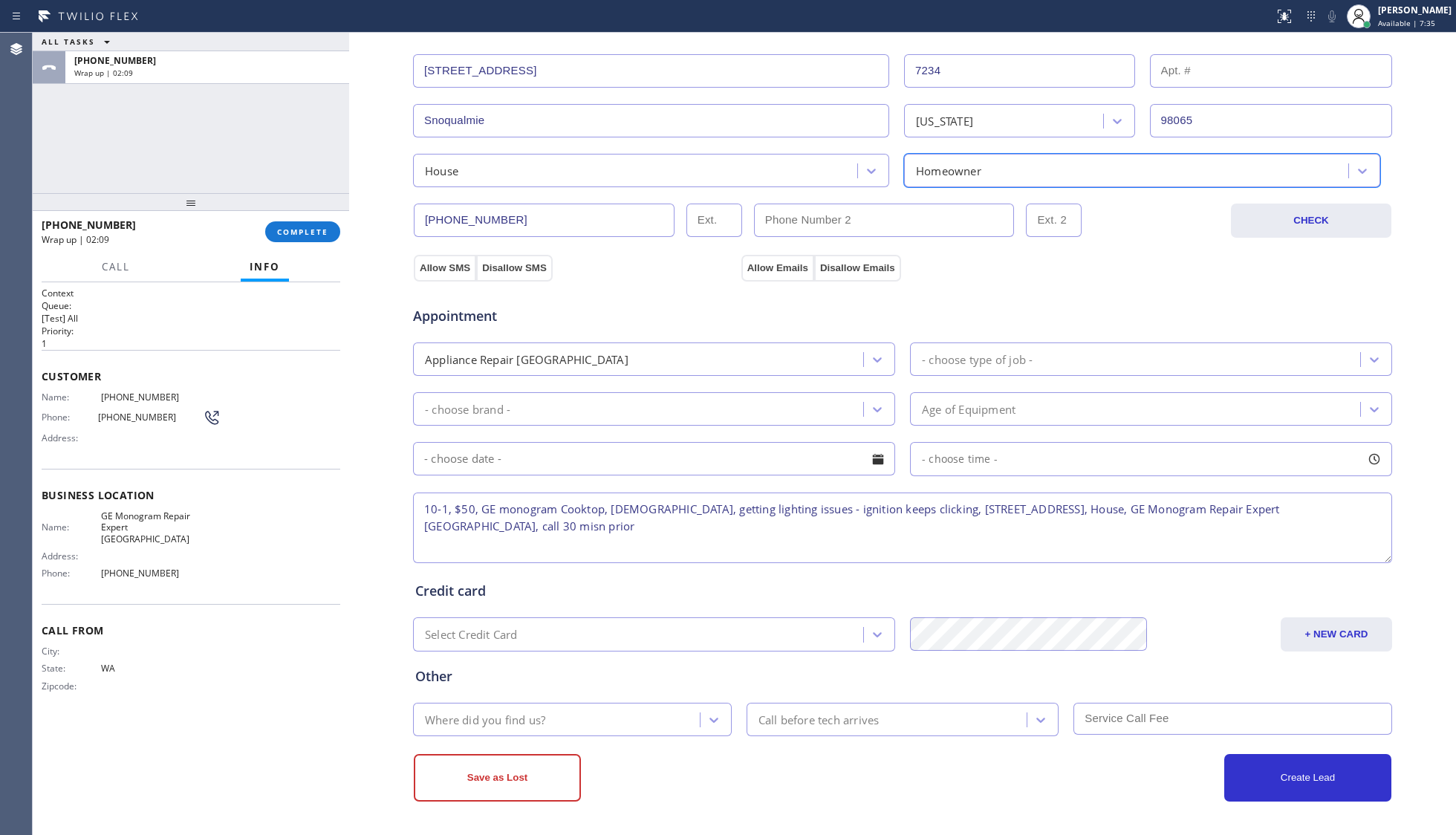
scroll to position [320, 0]
click at [443, 277] on div "Appointment Appliance Repair High End - choose type of job - - choose brand - A…" at bounding box center [902, 420] width 980 height 291
click at [438, 265] on button "Allow SMS" at bounding box center [445, 267] width 62 height 27
click at [763, 265] on button "Allow Emails" at bounding box center [777, 267] width 72 height 27
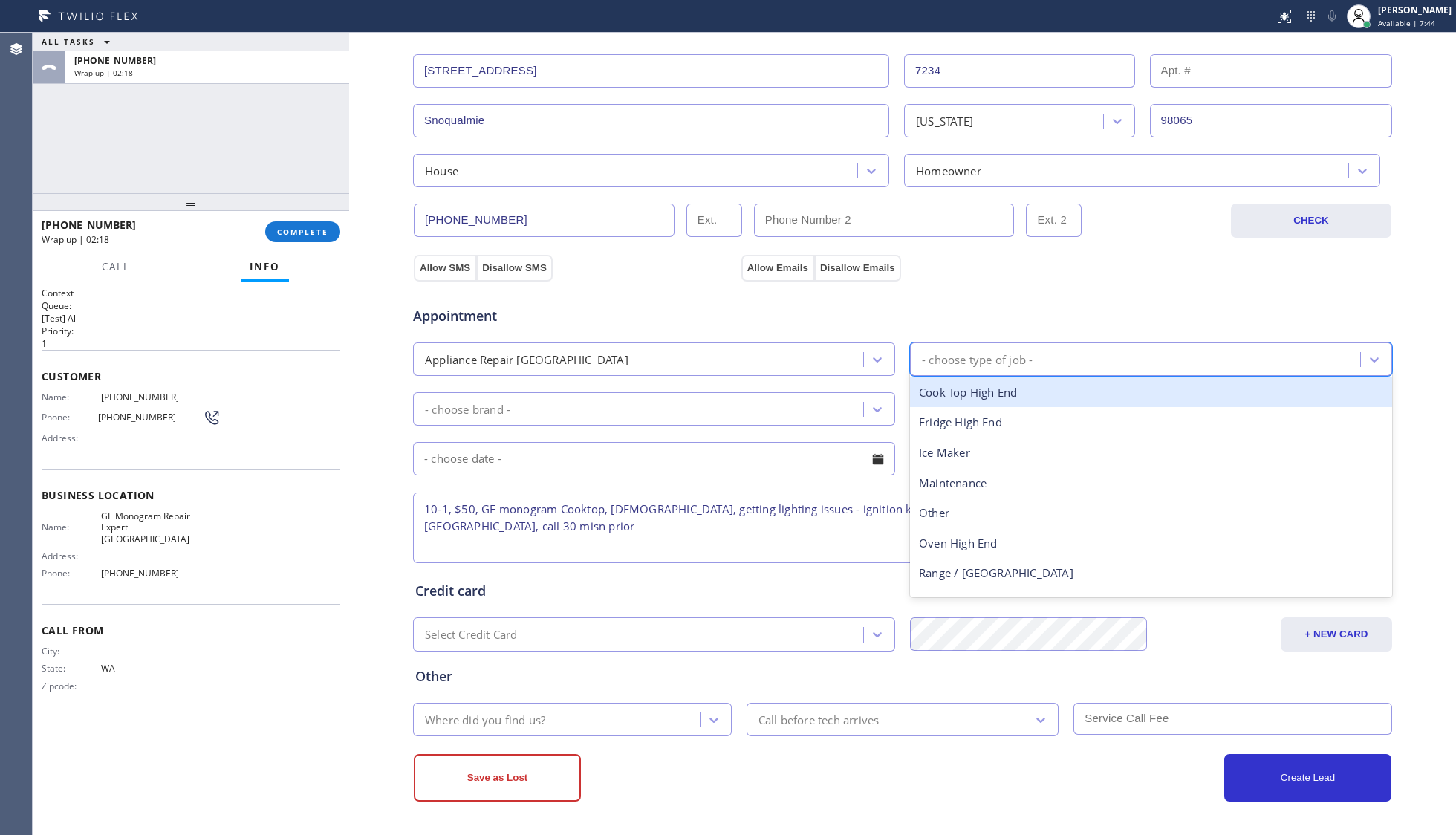
click at [972, 343] on div "- choose type of job -" at bounding box center [1151, 359] width 482 height 34
click at [942, 397] on div "Cook Top High End" at bounding box center [1151, 393] width 482 height 31
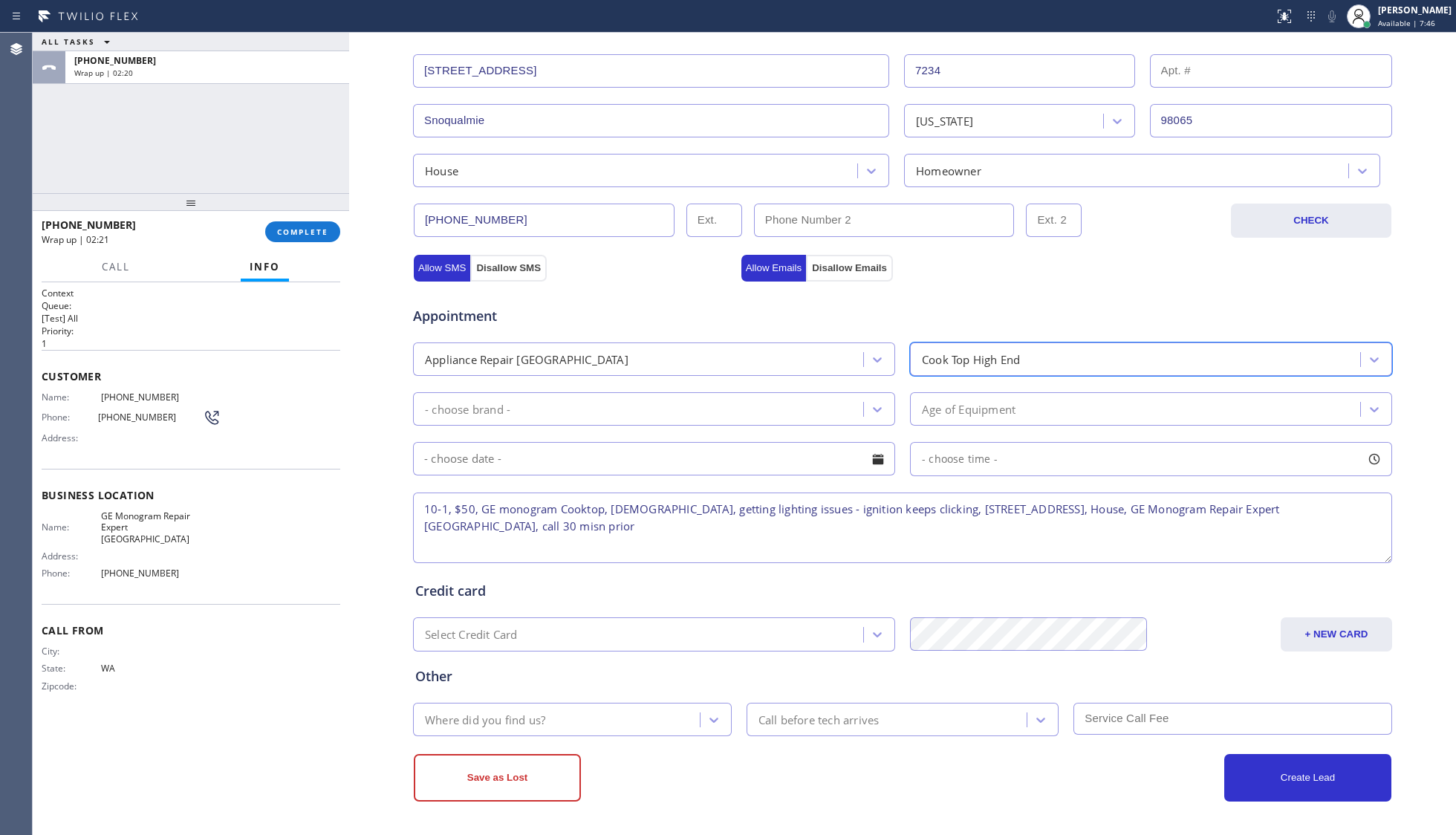
click at [772, 396] on div "- choose brand -" at bounding box center [639, 409] width 445 height 26
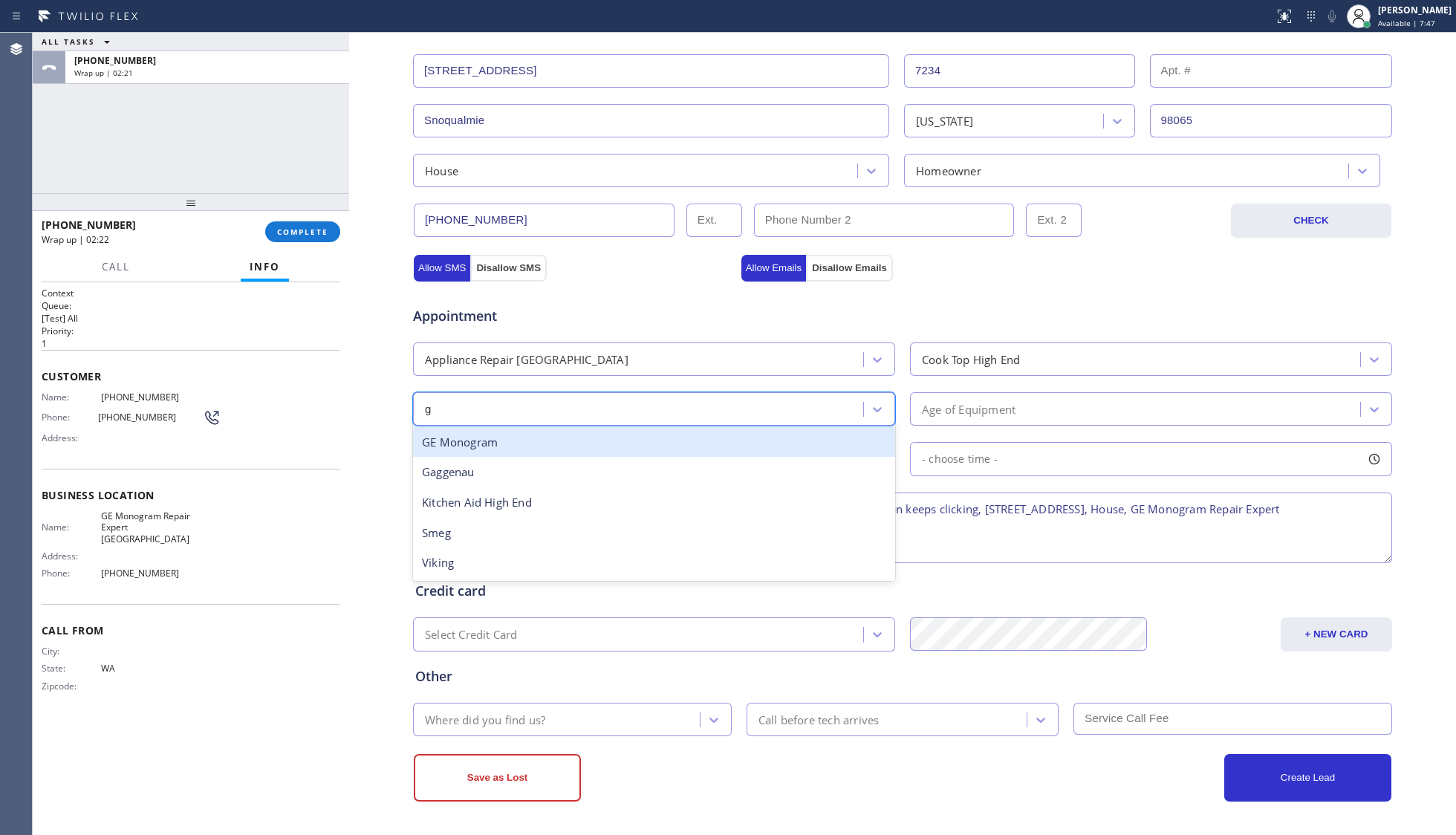
type input "ge"
click at [652, 437] on div "GE Monogram" at bounding box center [654, 442] width 482 height 31
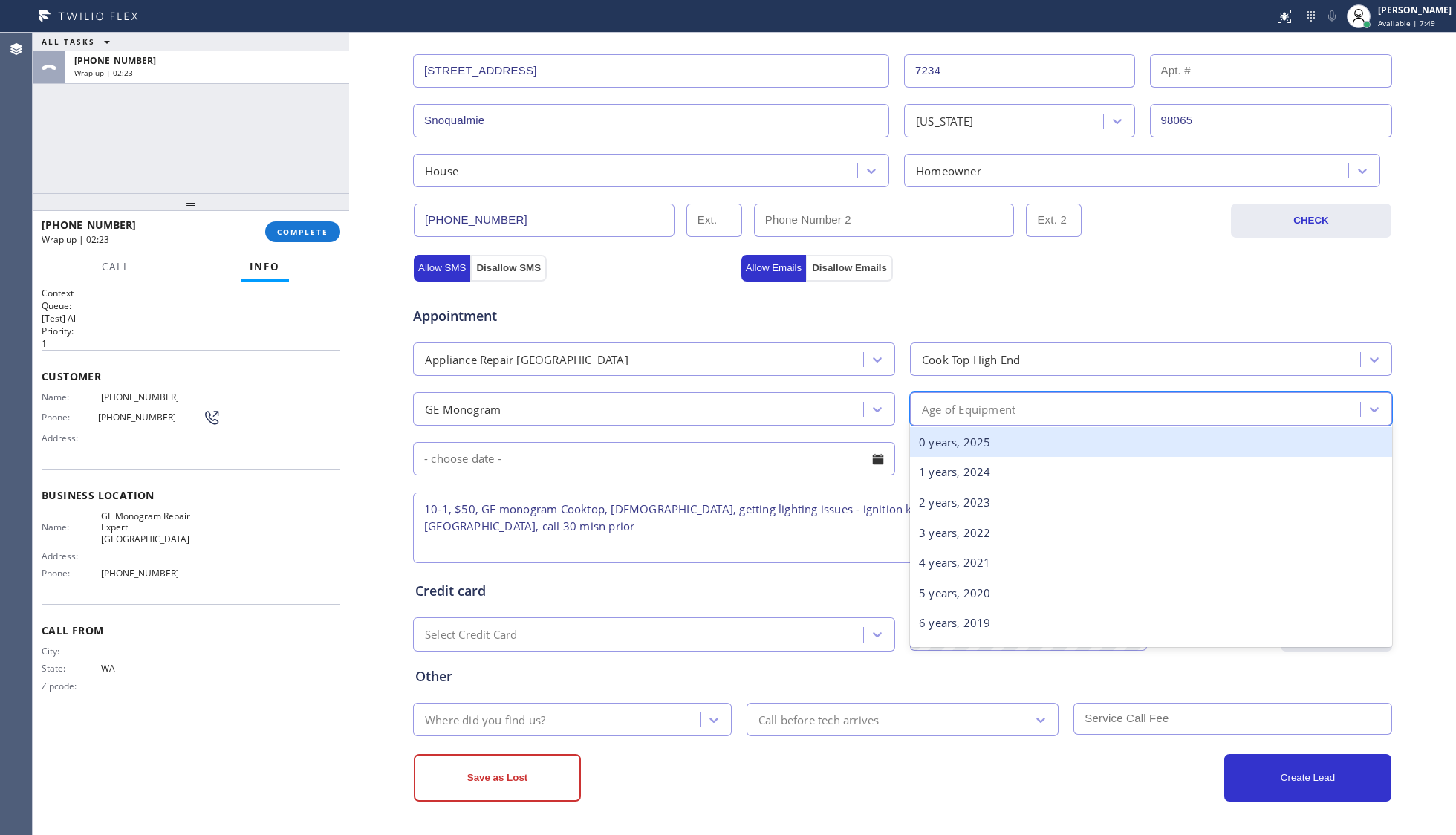
click at [963, 400] on div "Age of Equipment" at bounding box center [969, 408] width 93 height 17
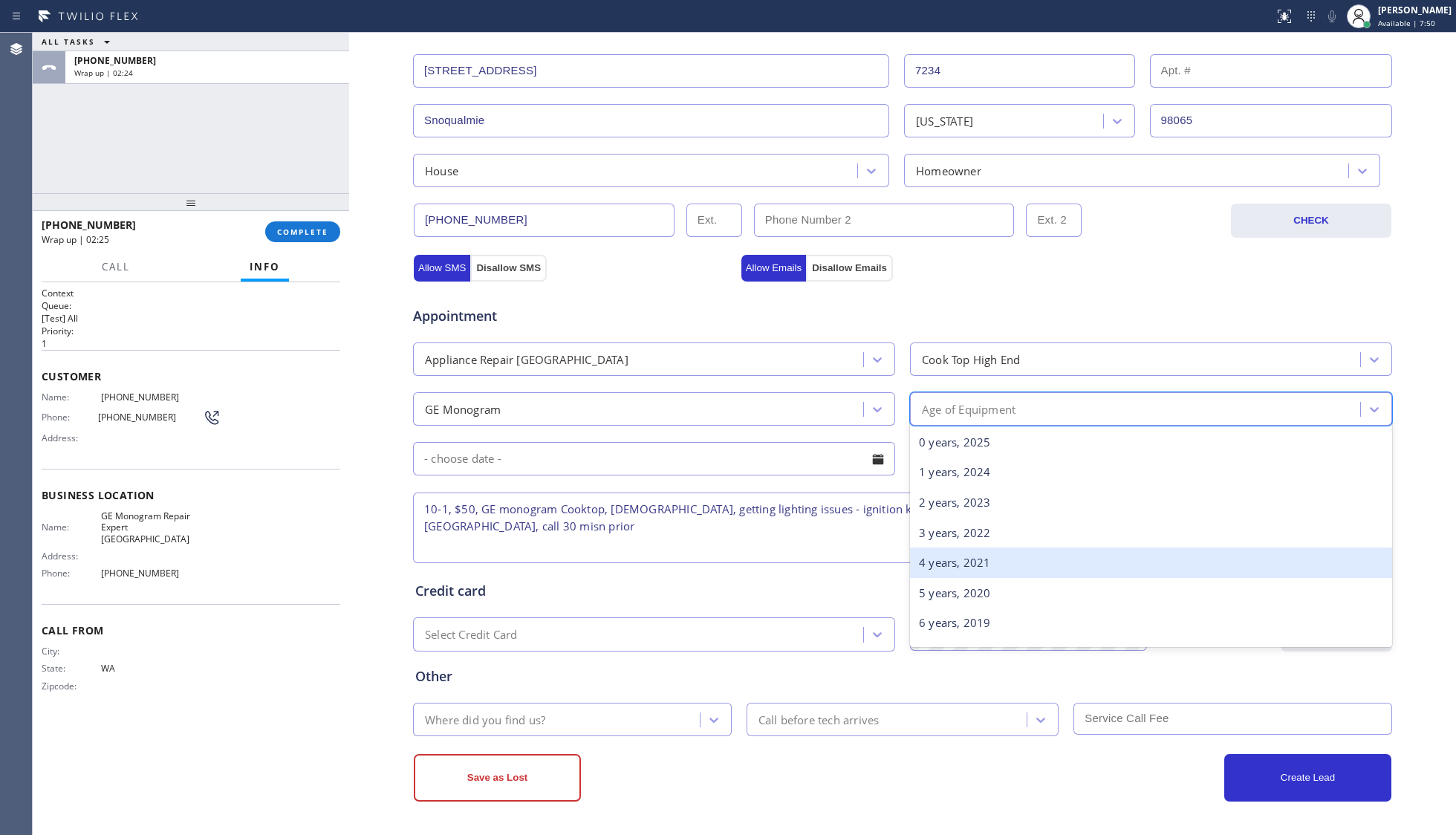
click at [958, 554] on div "4 years, 2021" at bounding box center [1151, 563] width 482 height 31
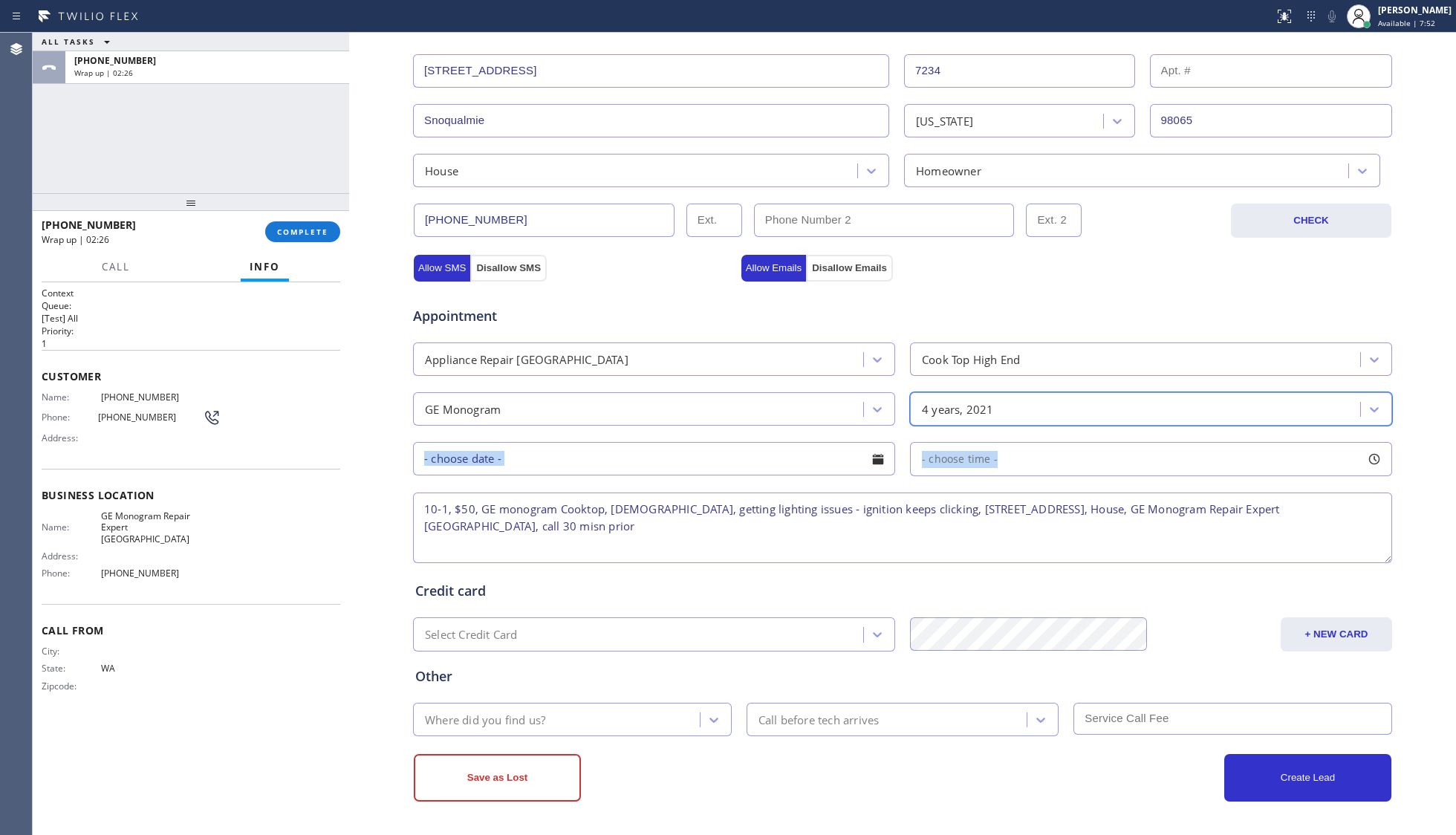
click at [548, 475] on div "Appointment Appliance Repair High End Cook Top High End GE Monogram option 4 ye…" at bounding box center [903, 427] width 974 height 278
click at [541, 461] on input "text" at bounding box center [654, 459] width 482 height 34
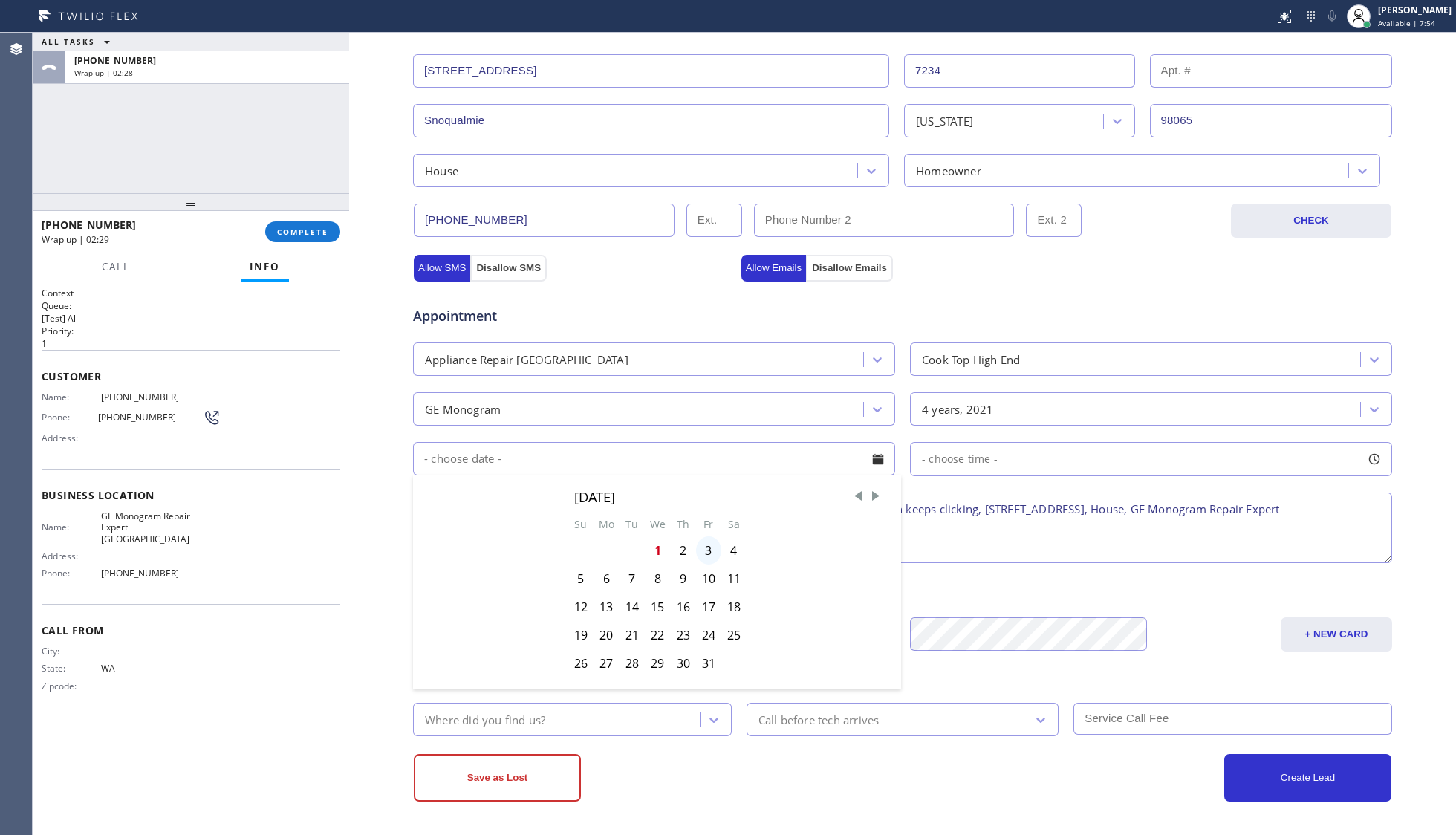
click at [702, 550] on div "3" at bounding box center [708, 550] width 25 height 28
type input "[DATE]"
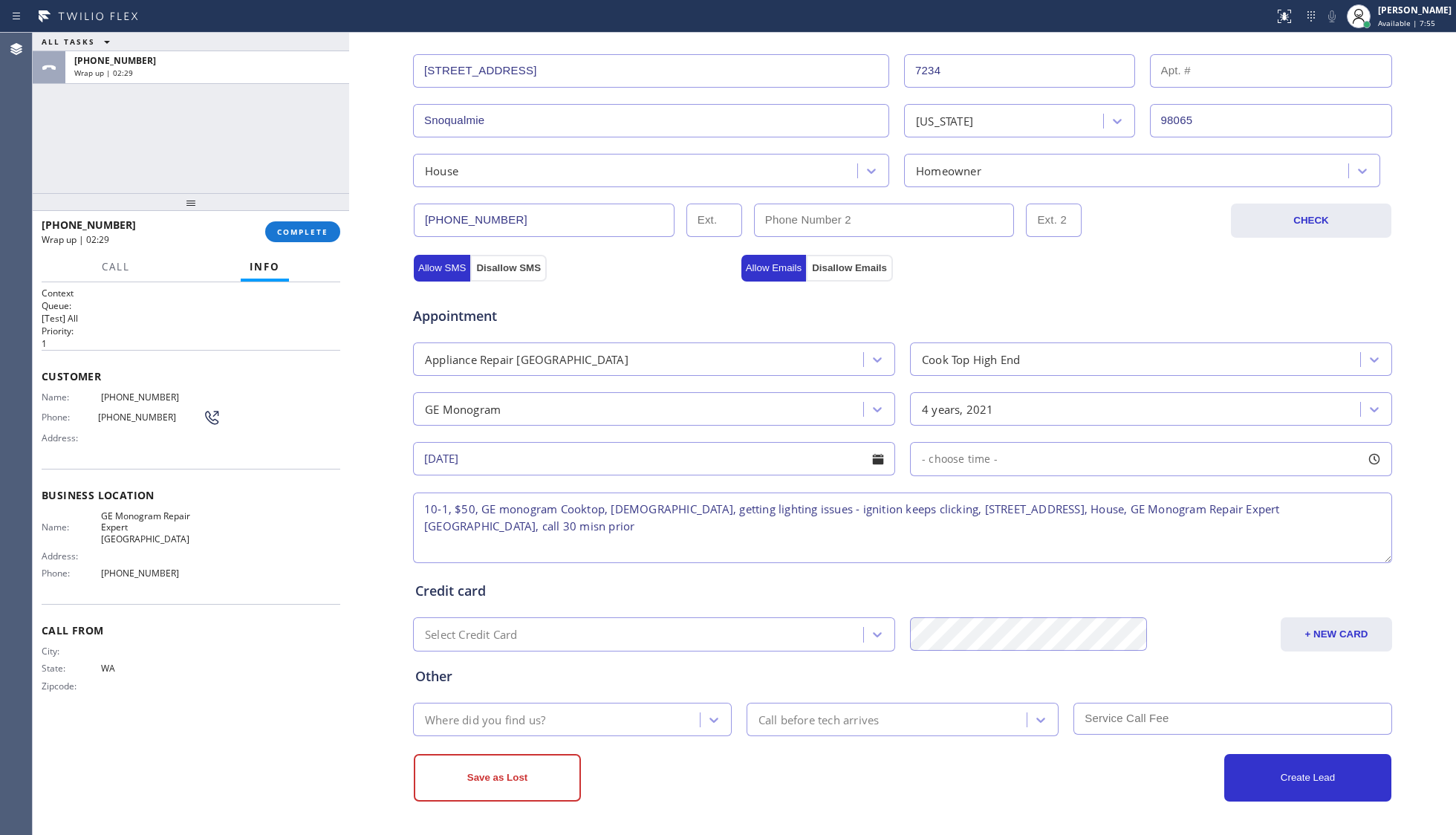
click at [931, 453] on span "- choose time -" at bounding box center [960, 459] width 76 height 14
drag, startPoint x: 923, startPoint y: 547, endPoint x: 1099, endPoint y: 547, distance: 176.0
click at [1099, 547] on div at bounding box center [1102, 549] width 18 height 31
drag, startPoint x: 924, startPoint y: 552, endPoint x: 902, endPoint y: 545, distance: 23.1
click at [990, 545] on div at bounding box center [996, 549] width 18 height 31
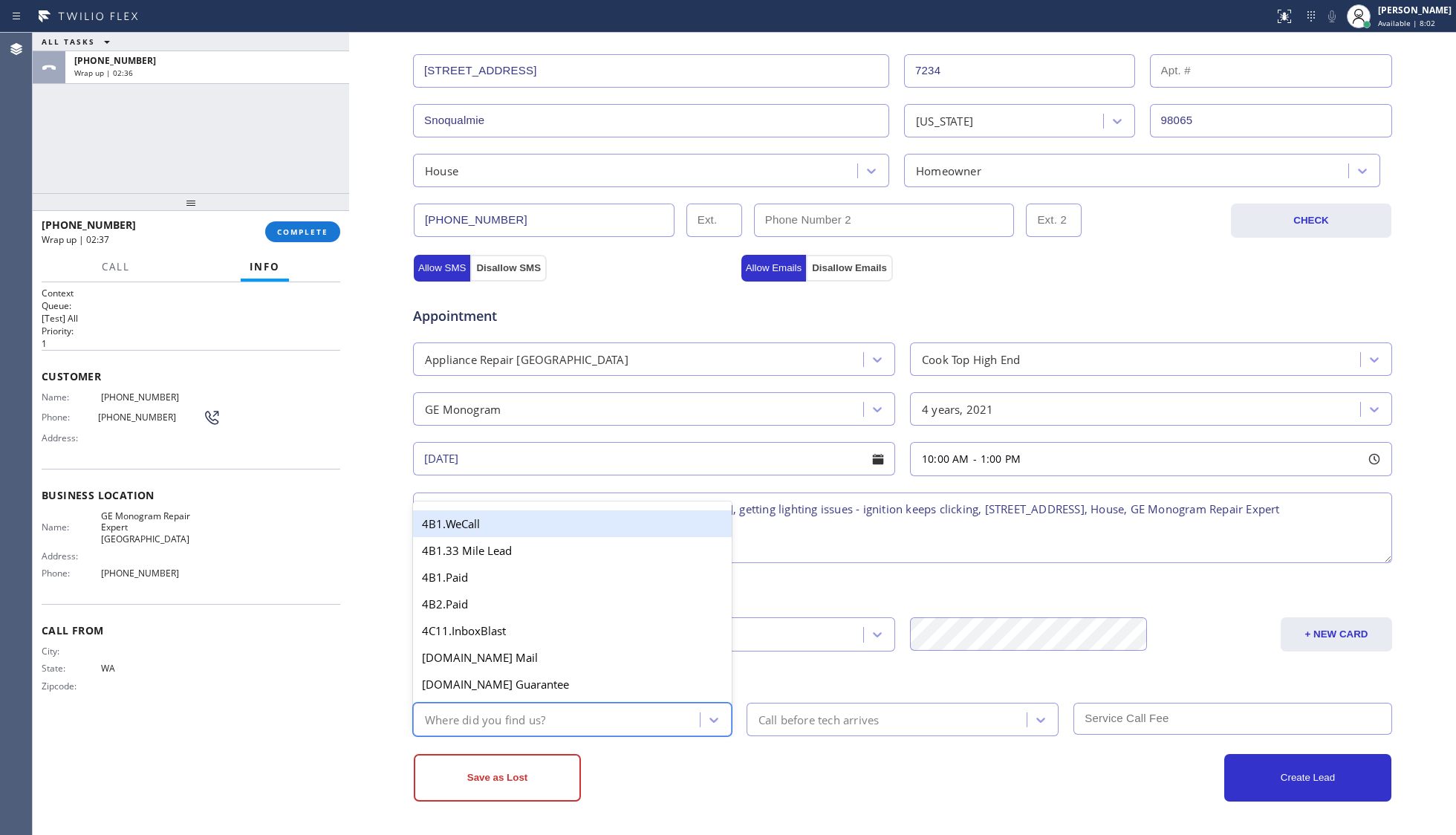
click at [517, 721] on div "Where did you find us?" at bounding box center [485, 719] width 120 height 17
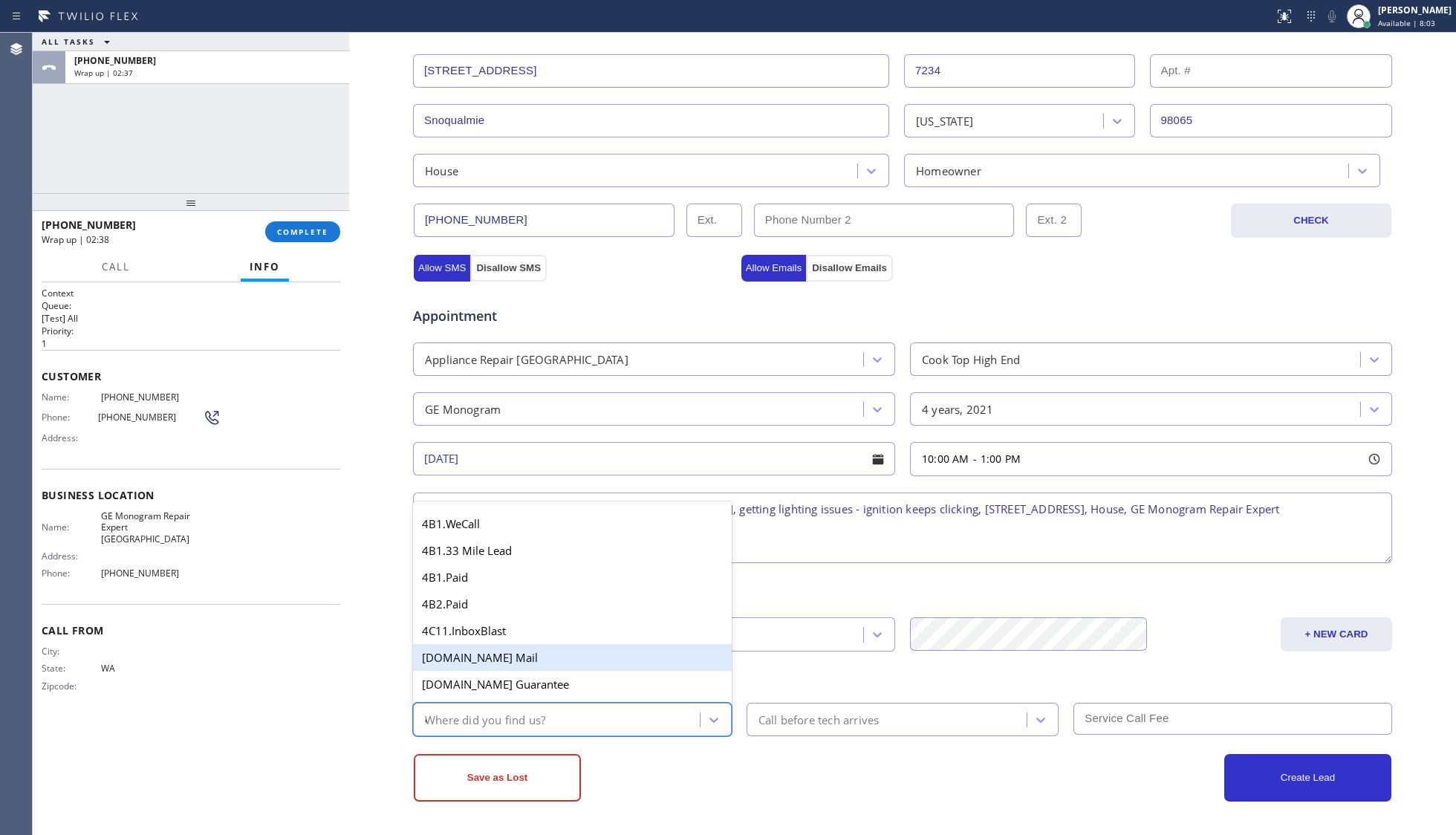
type input "ou"
click at [465, 660] on div "4C. Outbound Dep" at bounding box center [573, 659] width 319 height 27
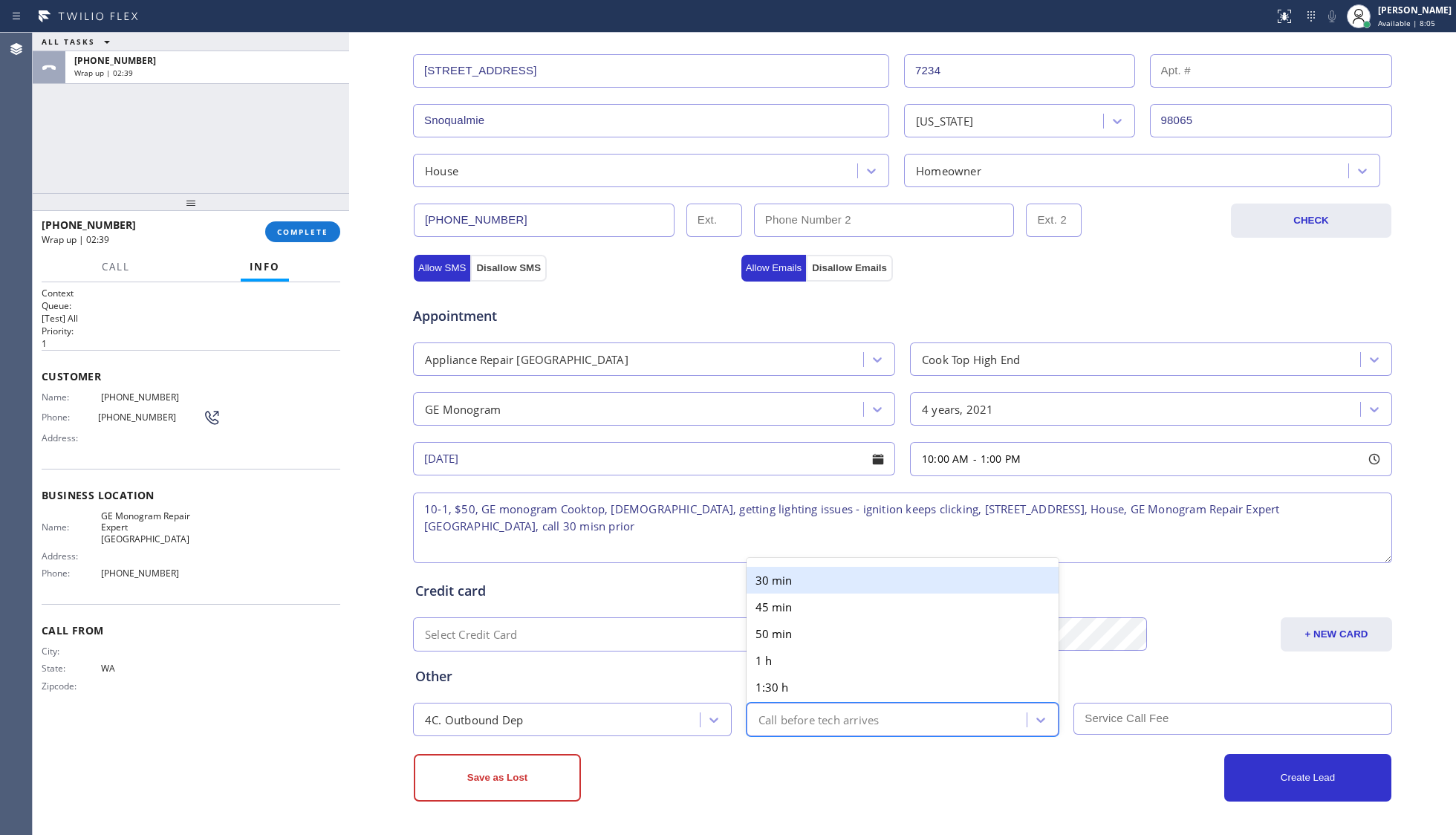
click at [829, 722] on div "Call before tech arrives" at bounding box center [819, 719] width 121 height 17
click at [786, 573] on div "30 min" at bounding box center [903, 580] width 312 height 27
drag, startPoint x: 1129, startPoint y: 744, endPoint x: 1129, endPoint y: 731, distance: 13.0
click at [1129, 743] on div "Save as Lost Create Lead" at bounding box center [902, 768] width 980 height 65
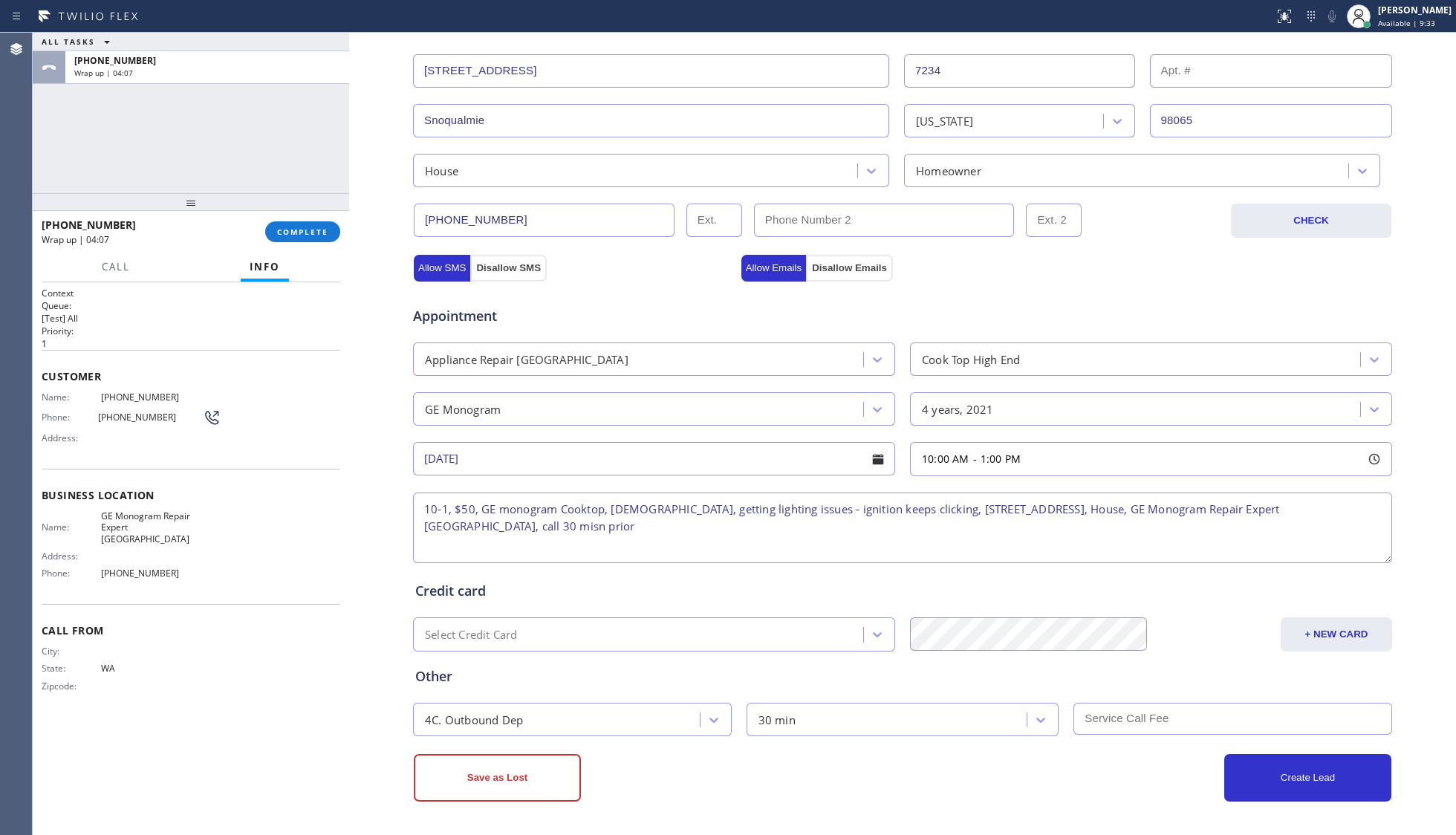
click at [1110, 722] on input "text" at bounding box center [1233, 719] width 319 height 32
type input "50"
click at [1275, 779] on button "Create Lead" at bounding box center [1308, 777] width 168 height 48
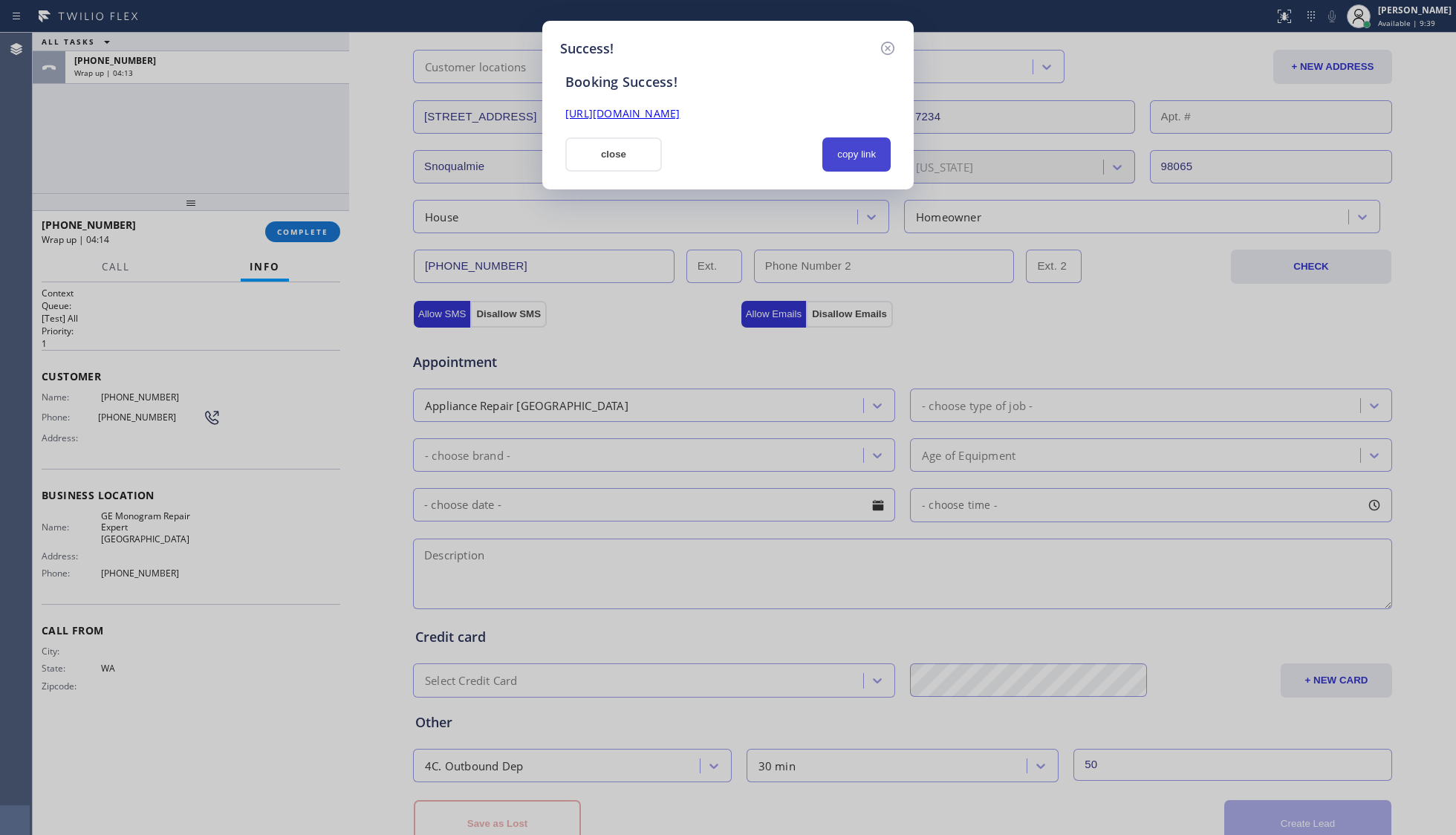
click at [854, 156] on button "copy link" at bounding box center [856, 155] width 68 height 34
click at [680, 114] on link "[URL][DOMAIN_NAME]" at bounding box center [623, 114] width 114 height 14
drag, startPoint x: 614, startPoint y: 152, endPoint x: 551, endPoint y: 165, distance: 64.3
click at [613, 152] on button "close" at bounding box center [614, 155] width 97 height 34
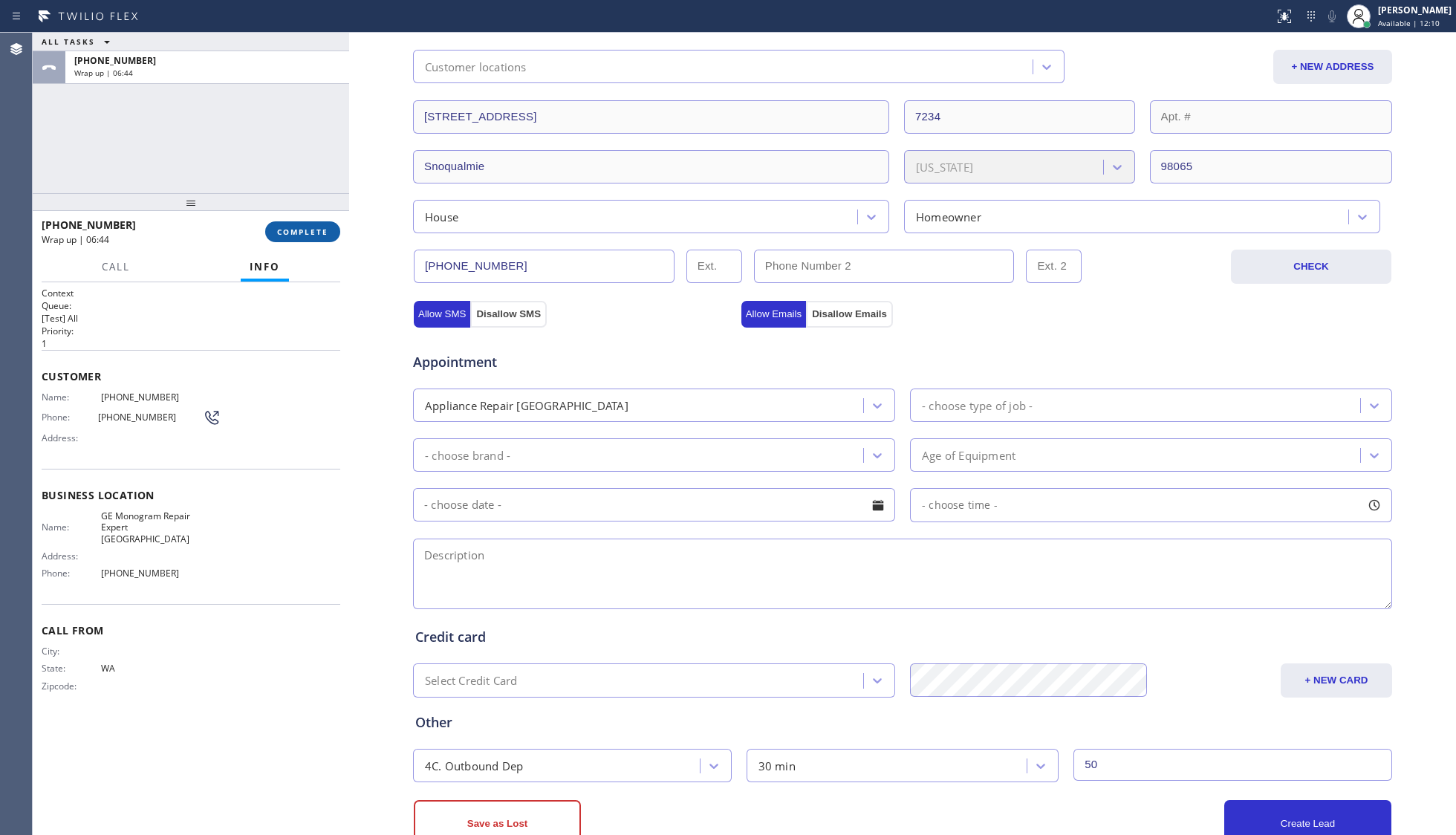
click at [306, 235] on span "COMPLETE" at bounding box center [303, 231] width 52 height 10
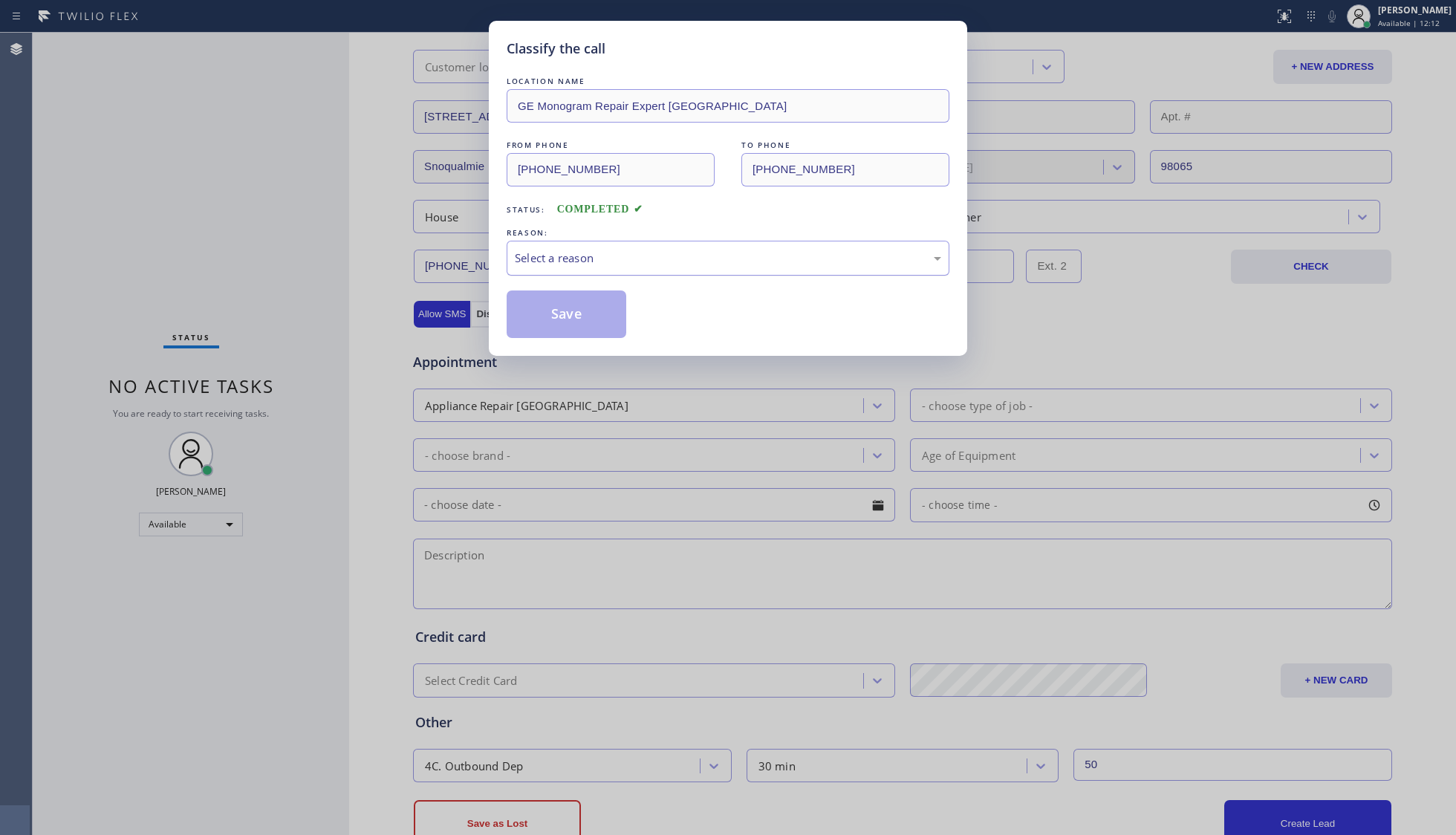
click at [588, 253] on div "Select a reason" at bounding box center [727, 258] width 426 height 17
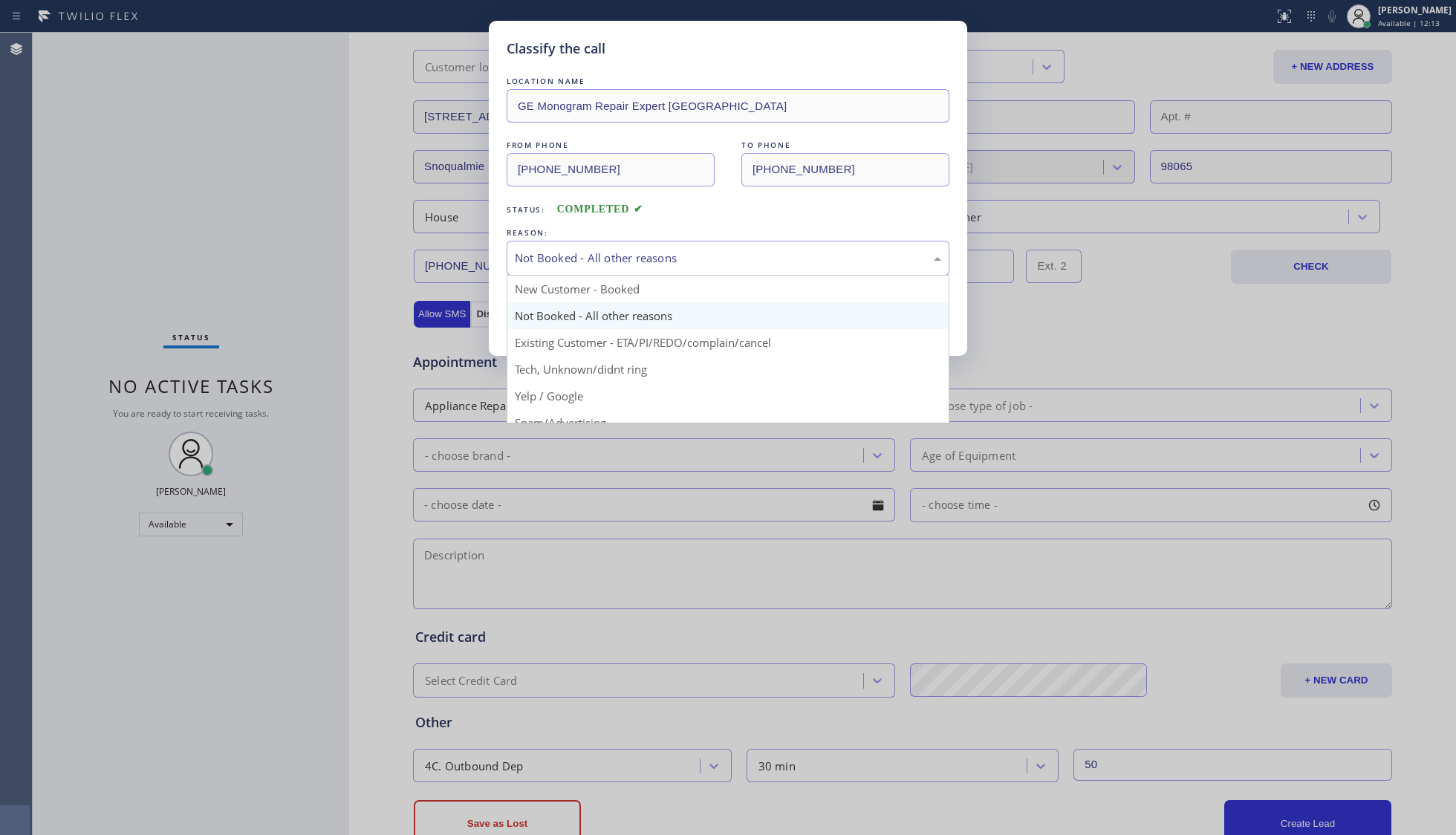
click at [575, 272] on div "Not Booked - All other reasons" at bounding box center [728, 258] width 443 height 35
click at [598, 265] on div "Not Booked - All other reasons" at bounding box center [727, 258] width 426 height 17
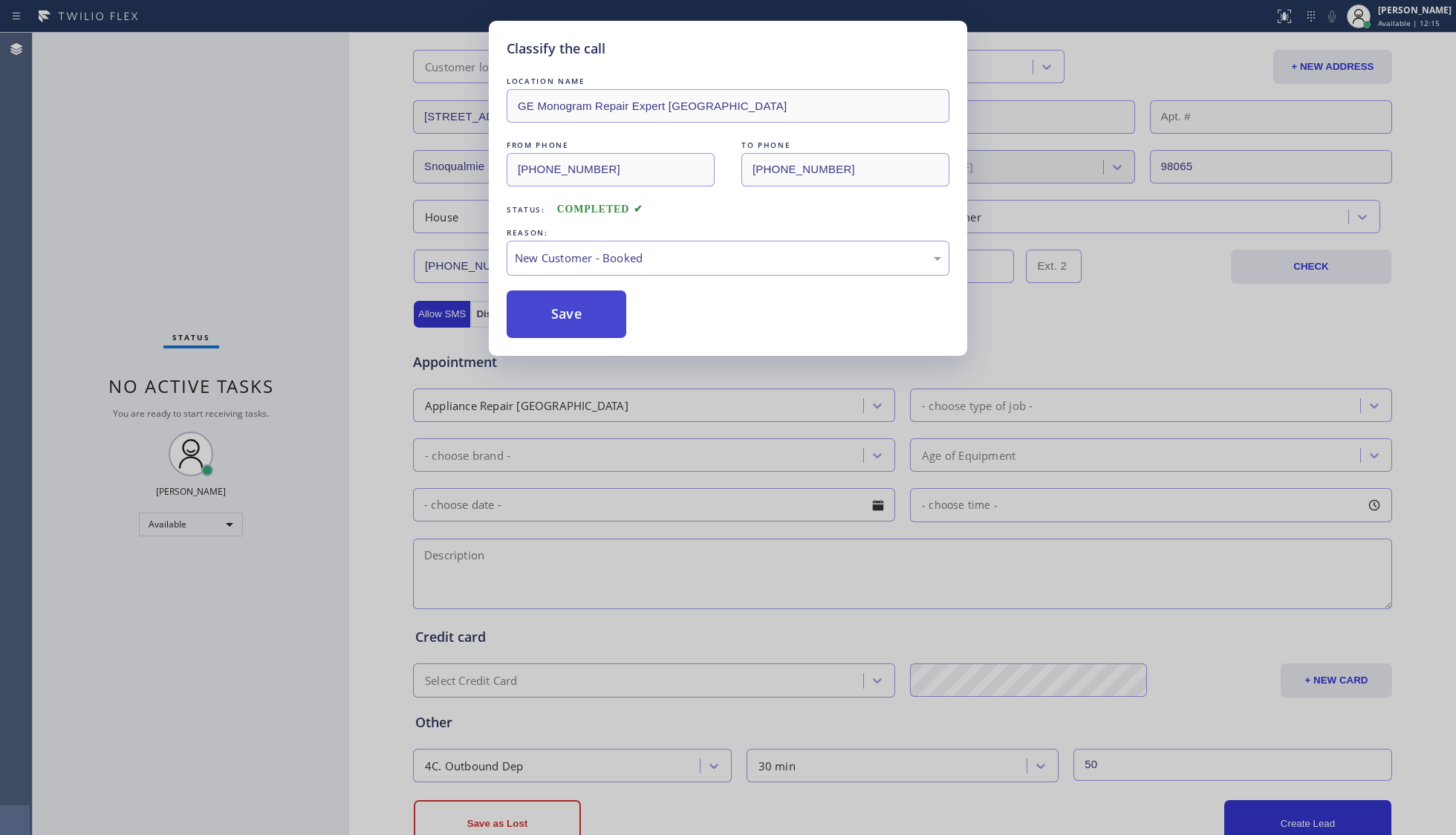
click at [575, 320] on button "Save" at bounding box center [566, 314] width 119 height 48
